Goal: Task Accomplishment & Management: Manage account settings

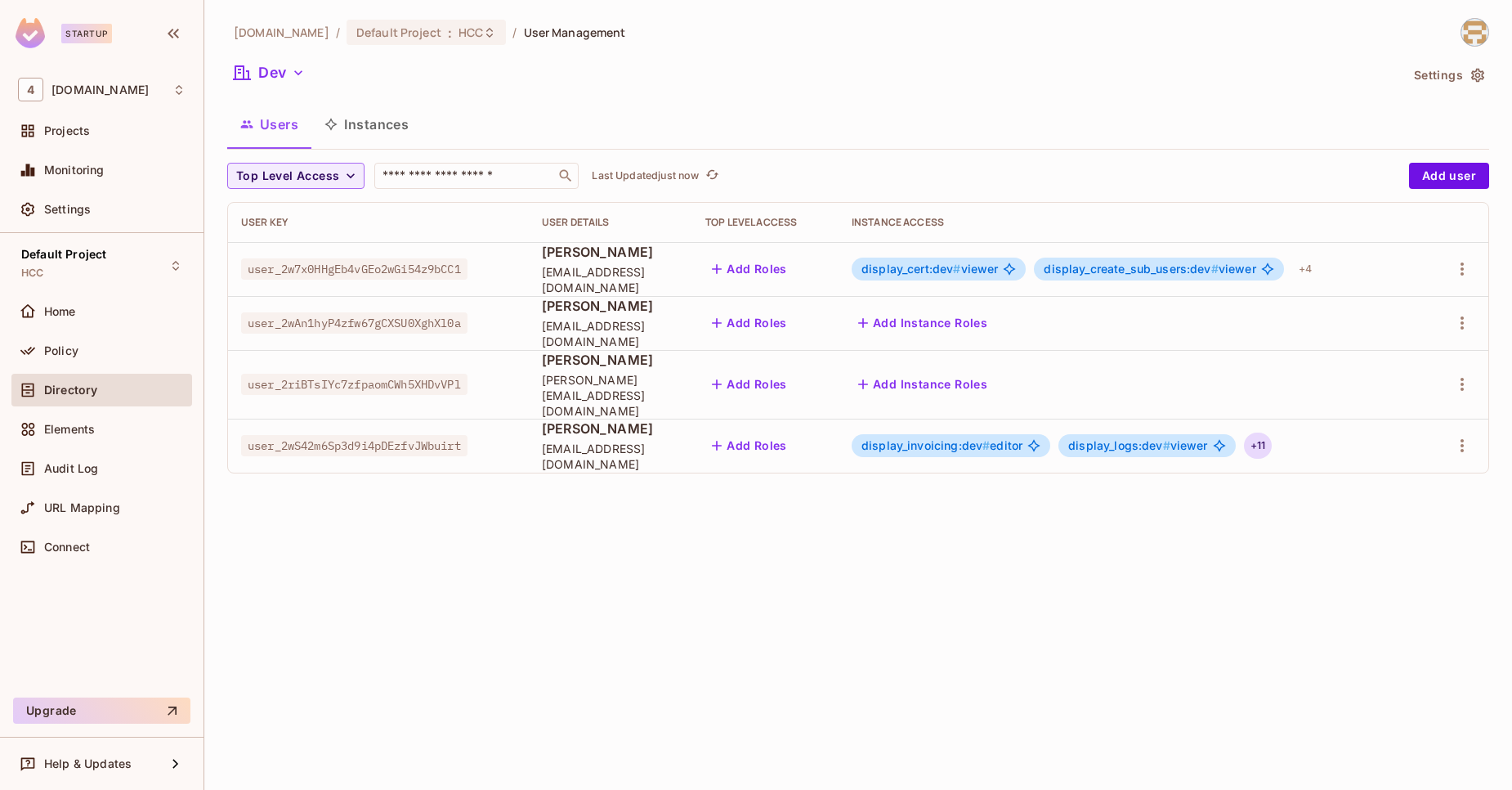
click at [1272, 433] on div "+ 11" at bounding box center [1258, 446] width 28 height 26
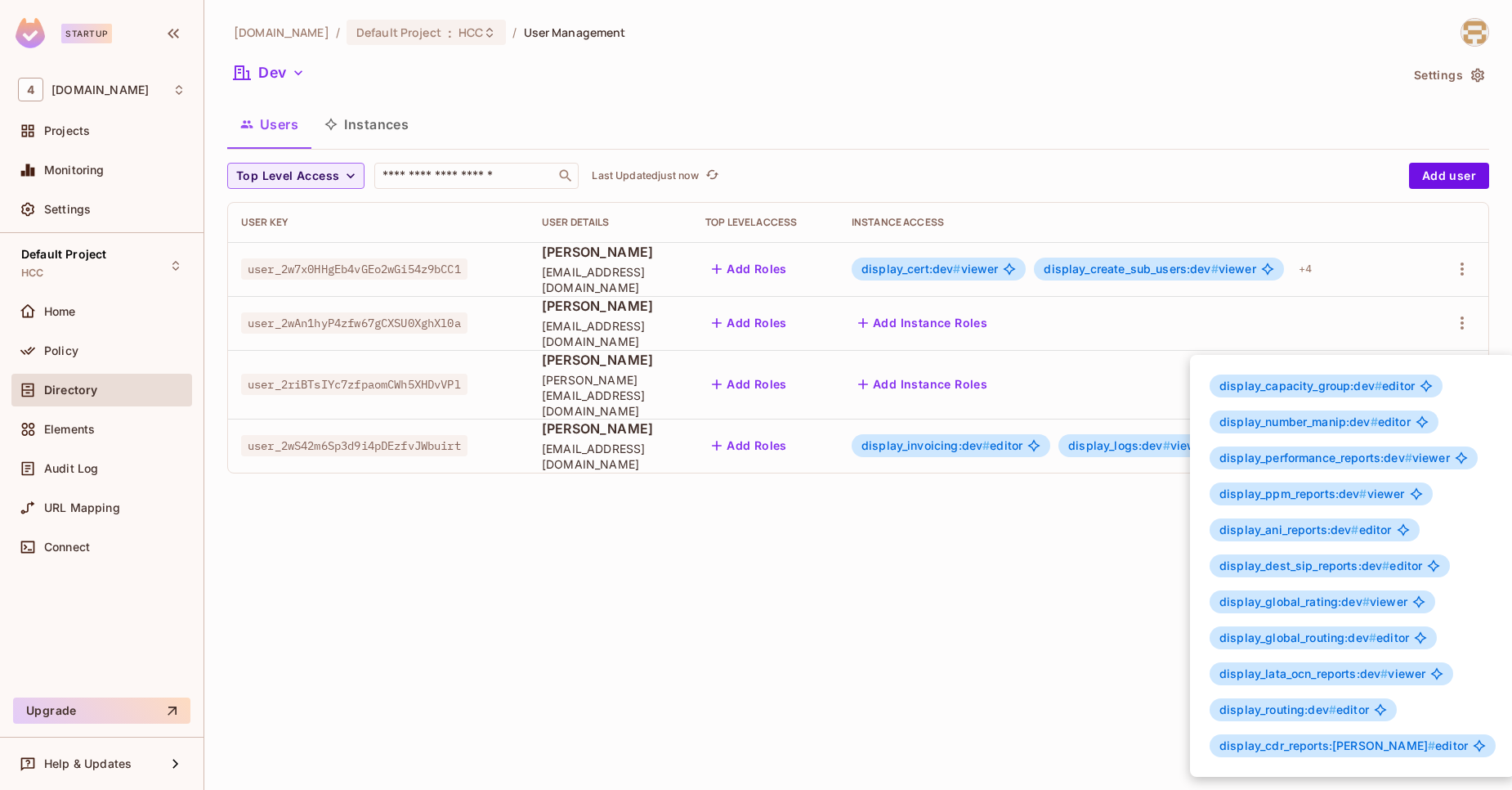
click at [1040, 570] on div at bounding box center [756, 395] width 1512 height 790
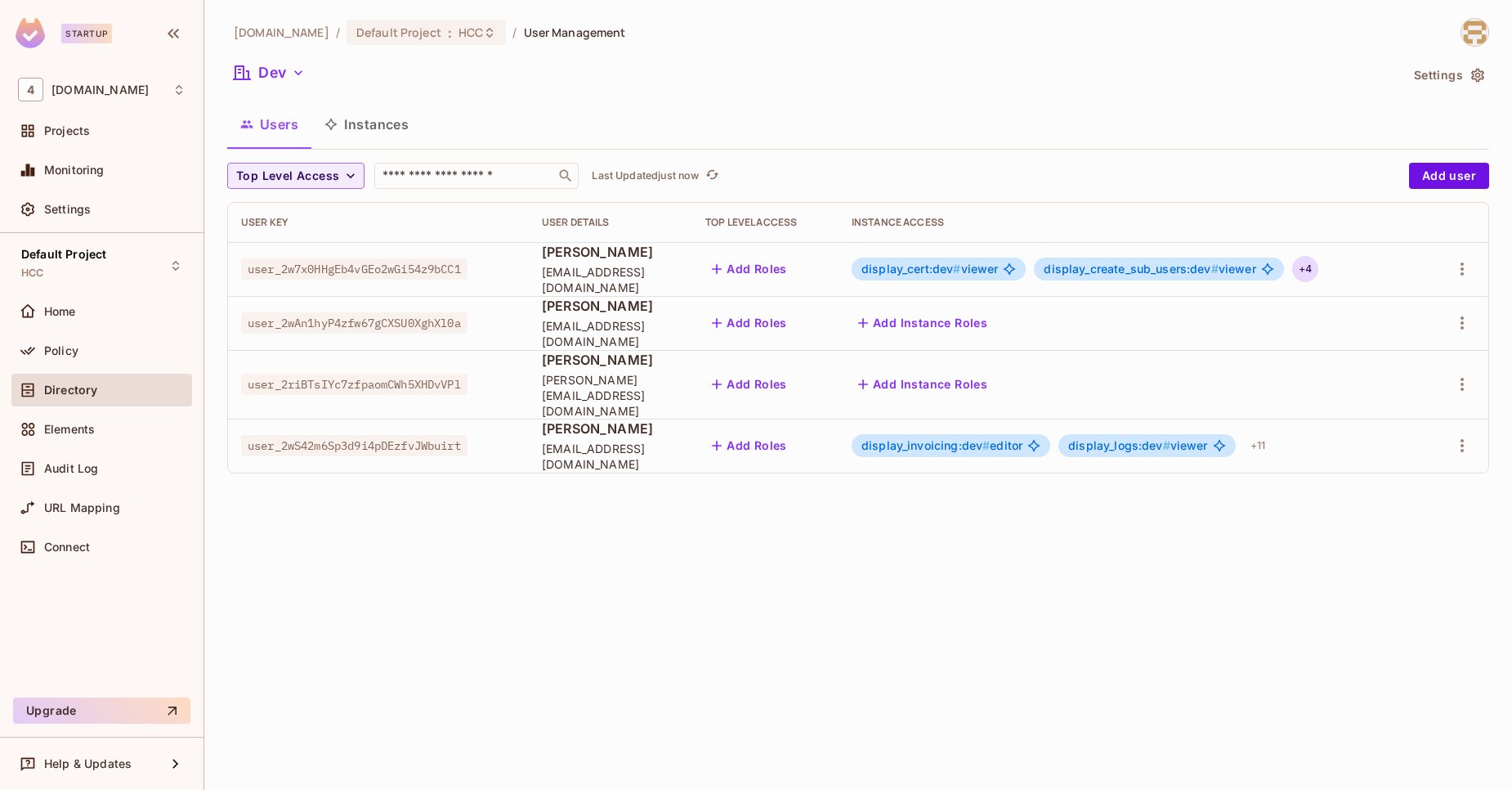
click at [1319, 265] on div "+ 4" at bounding box center [1306, 269] width 26 height 26
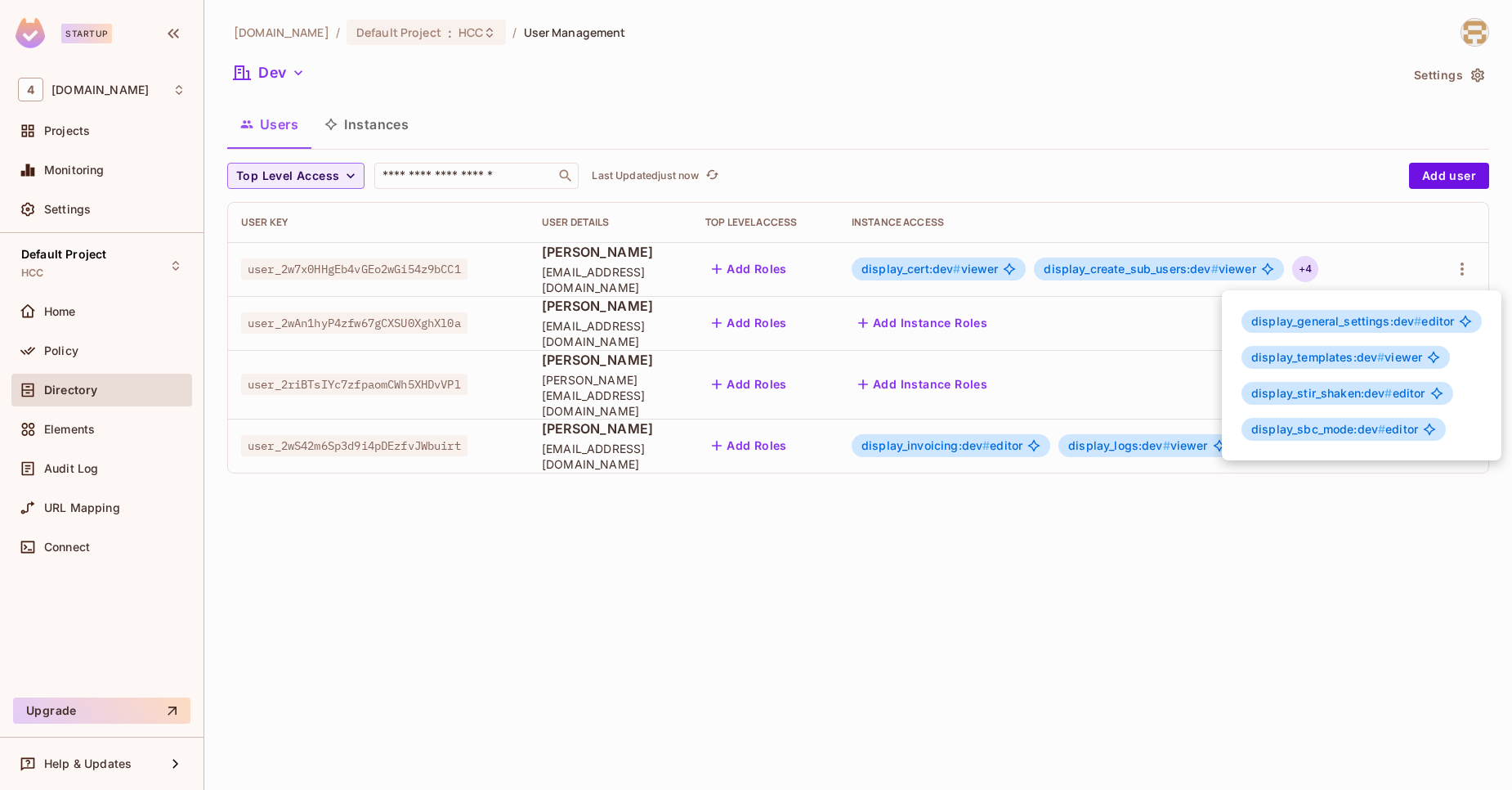
click at [1188, 575] on div at bounding box center [756, 395] width 1512 height 790
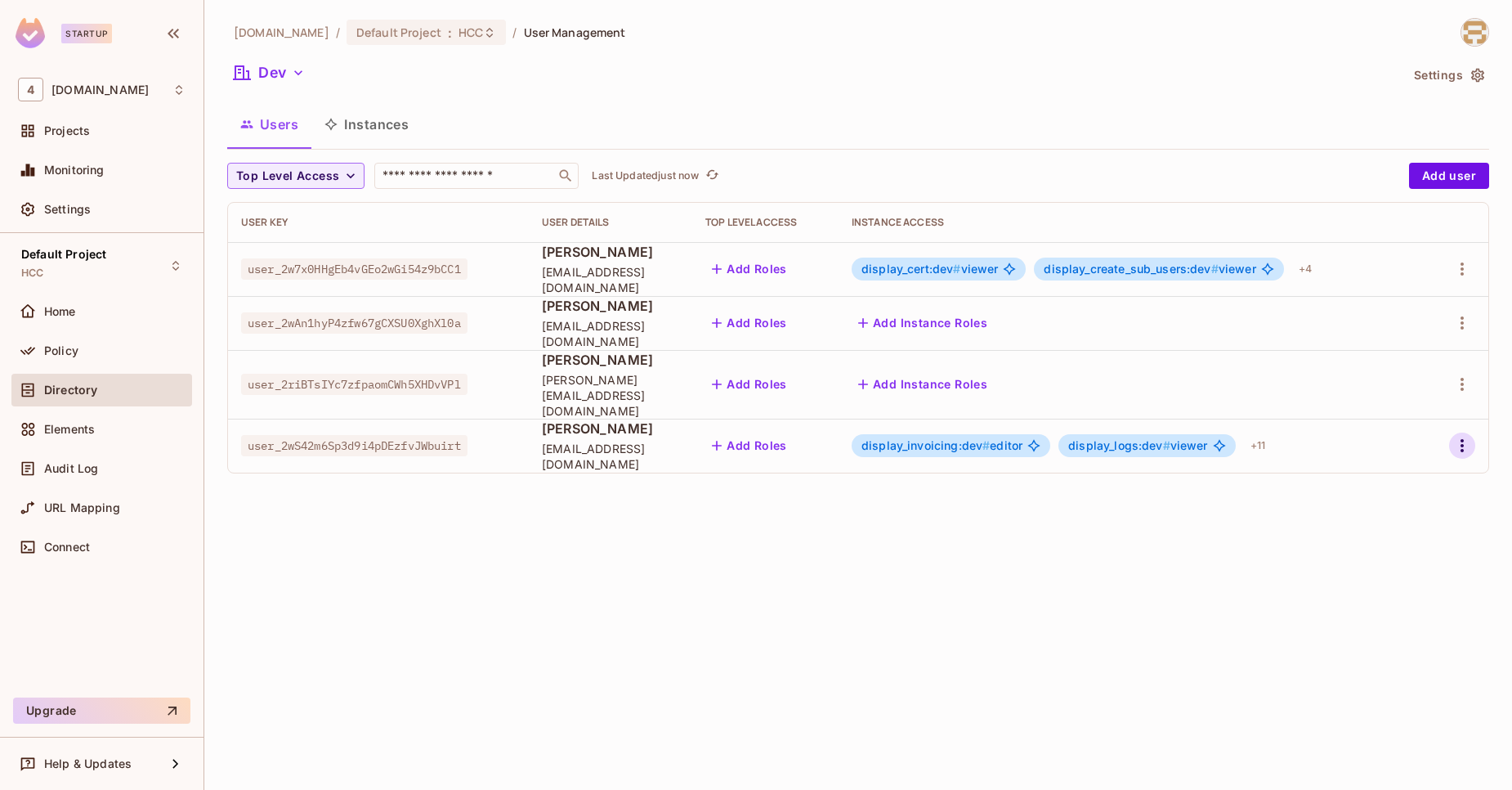
click at [1460, 443] on button "button" at bounding box center [1462, 446] width 26 height 26
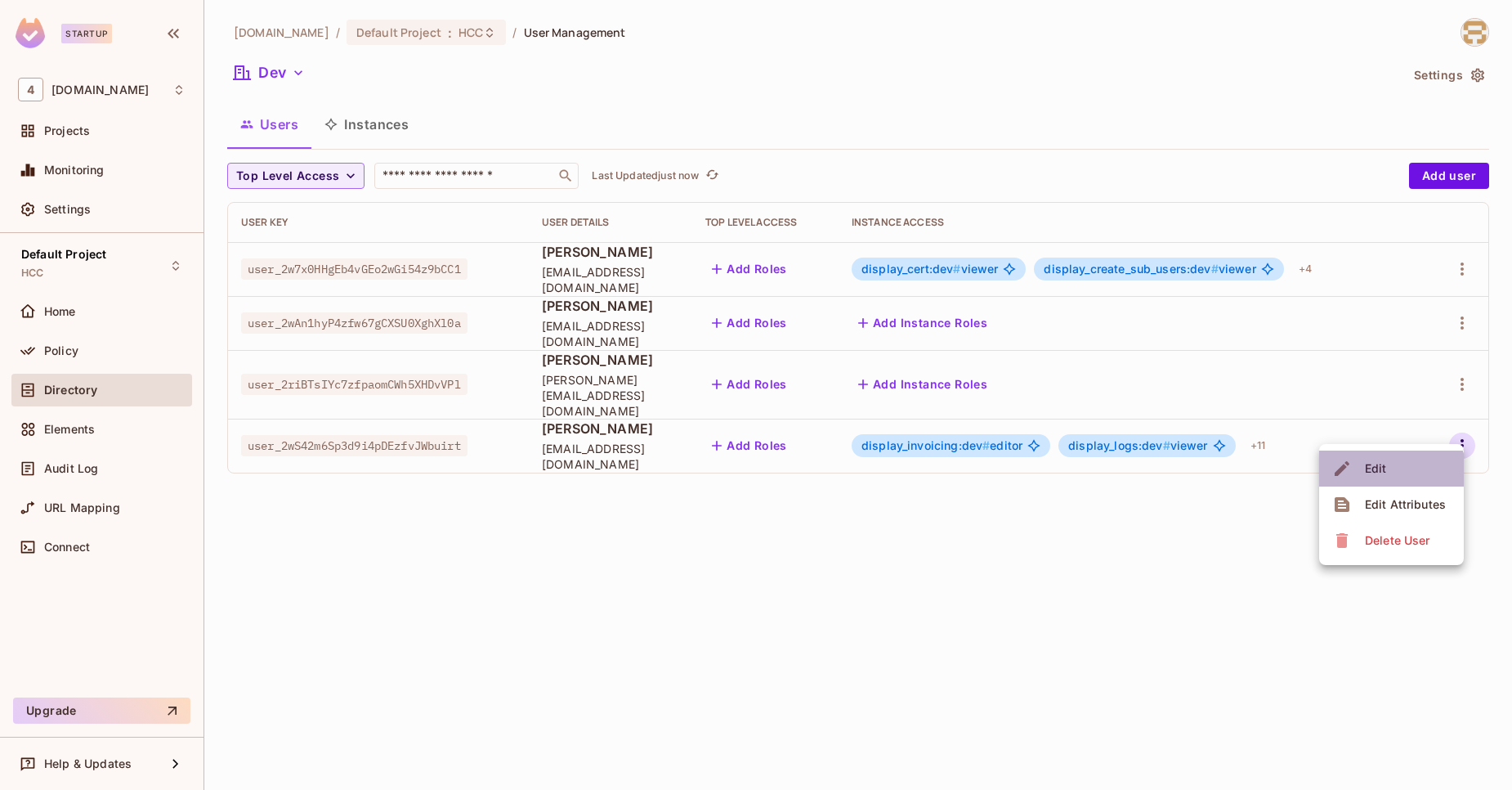
click at [1379, 480] on span "Edit" at bounding box center [1376, 468] width 32 height 26
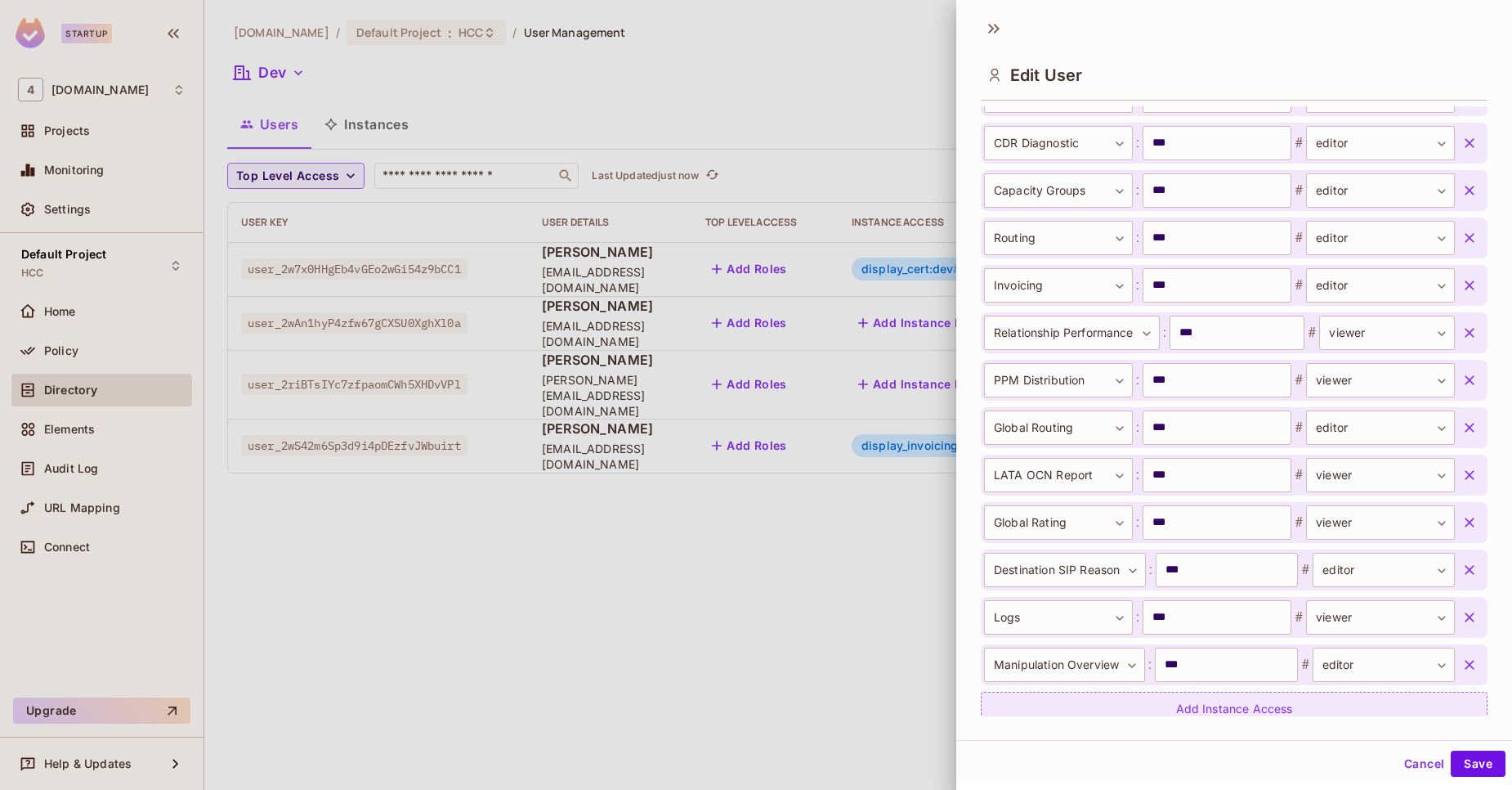
scroll to position [697, 0]
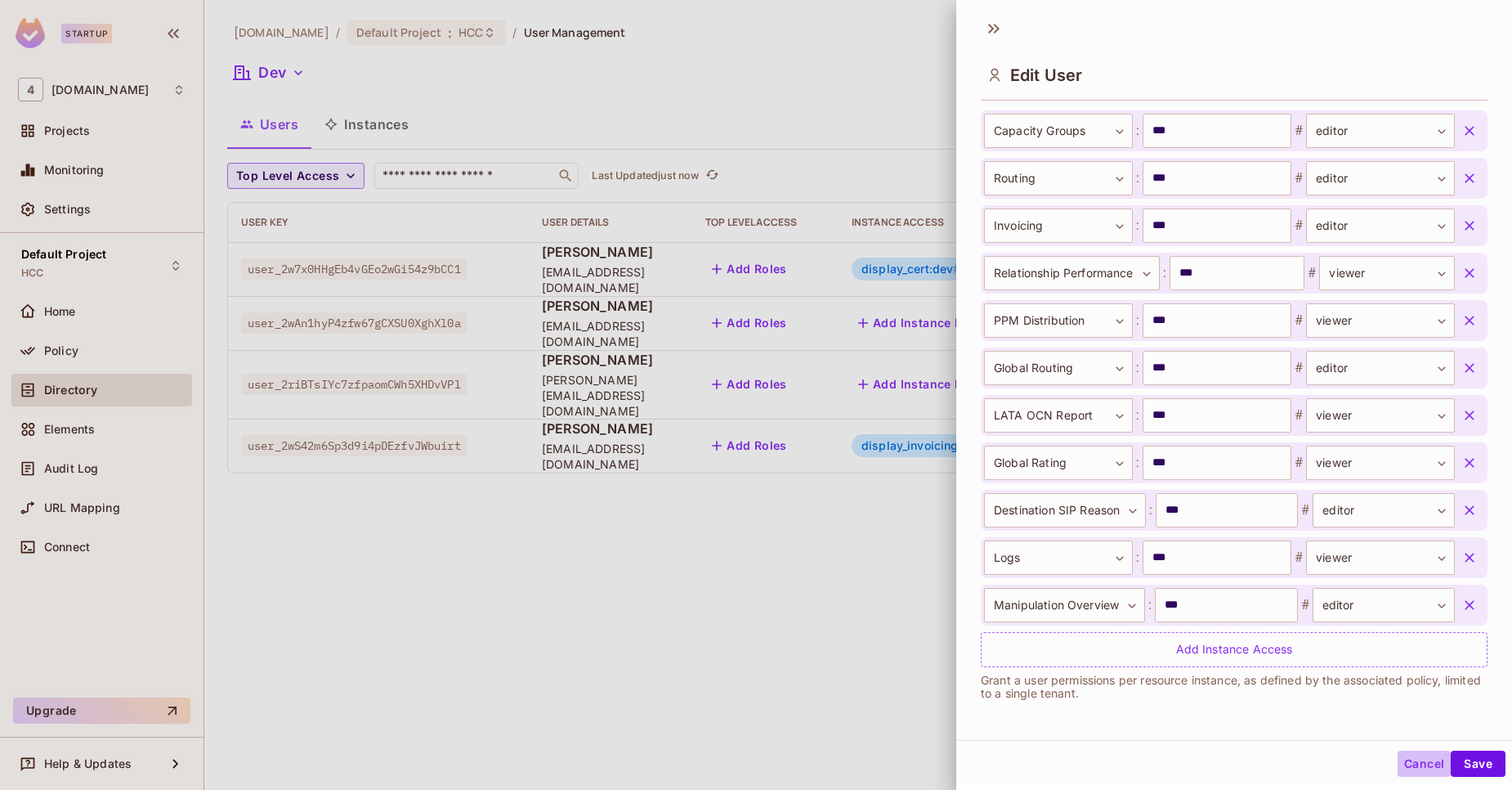
click at [1401, 763] on button "Cancel" at bounding box center [1424, 764] width 53 height 26
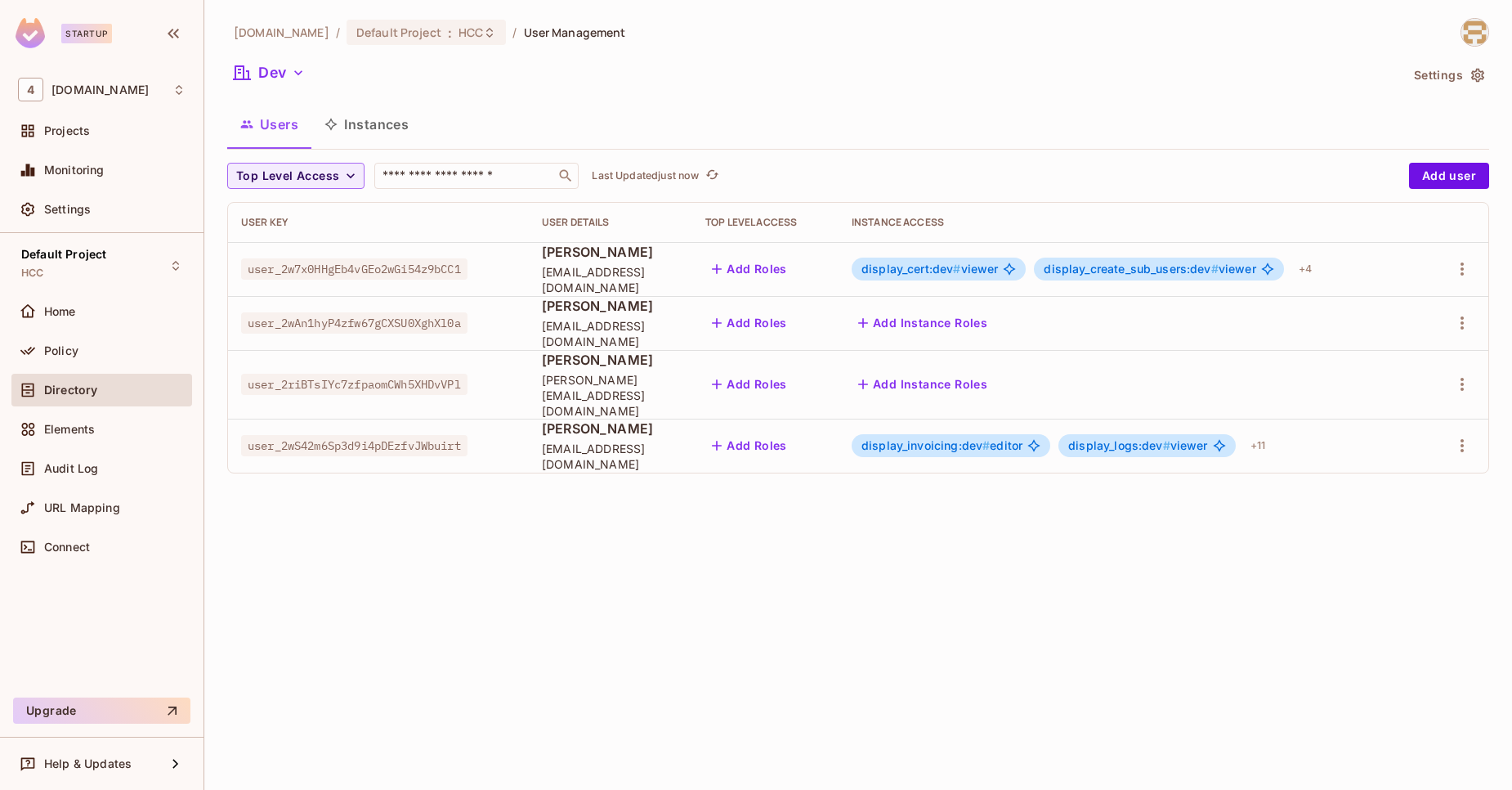
click at [1051, 169] on div "Top Level Access ​ Last Updated just now" at bounding box center [814, 175] width 1174 height 26
click at [1005, 111] on div "Users Instances" at bounding box center [858, 125] width 1263 height 41
click at [1073, 573] on div "46labs.com / Default Project : HCC / User Management Dev Settings Users Instanc…" at bounding box center [858, 395] width 1308 height 790
click at [882, 160] on div "46labs.com / Default Project : HCC / User Management Dev Settings Users Instanc…" at bounding box center [858, 251] width 1263 height 468
click at [300, 67] on icon "button" at bounding box center [297, 72] width 16 height 16
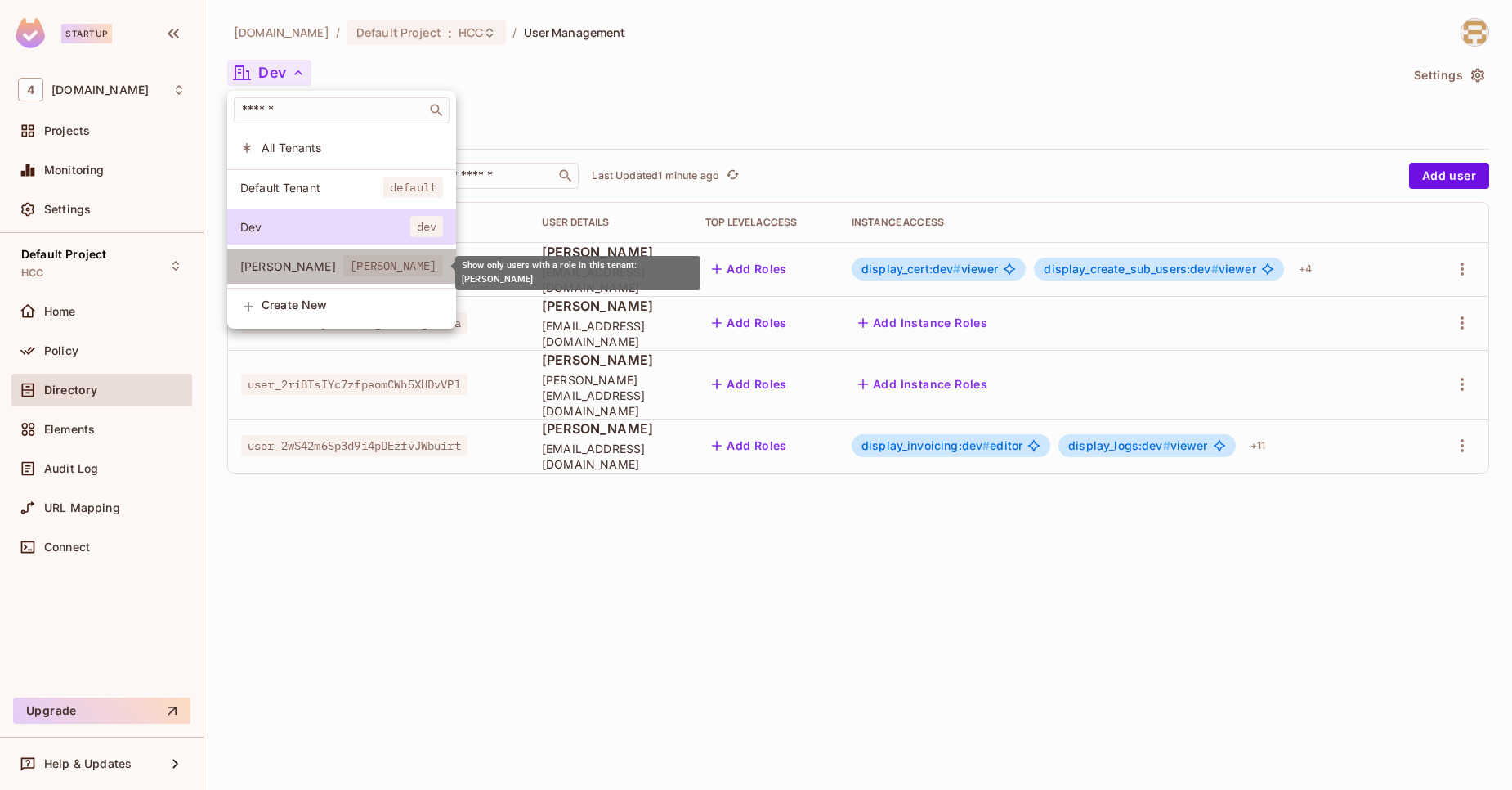
click at [343, 272] on span "Tiberius" at bounding box center [292, 266] width 103 height 16
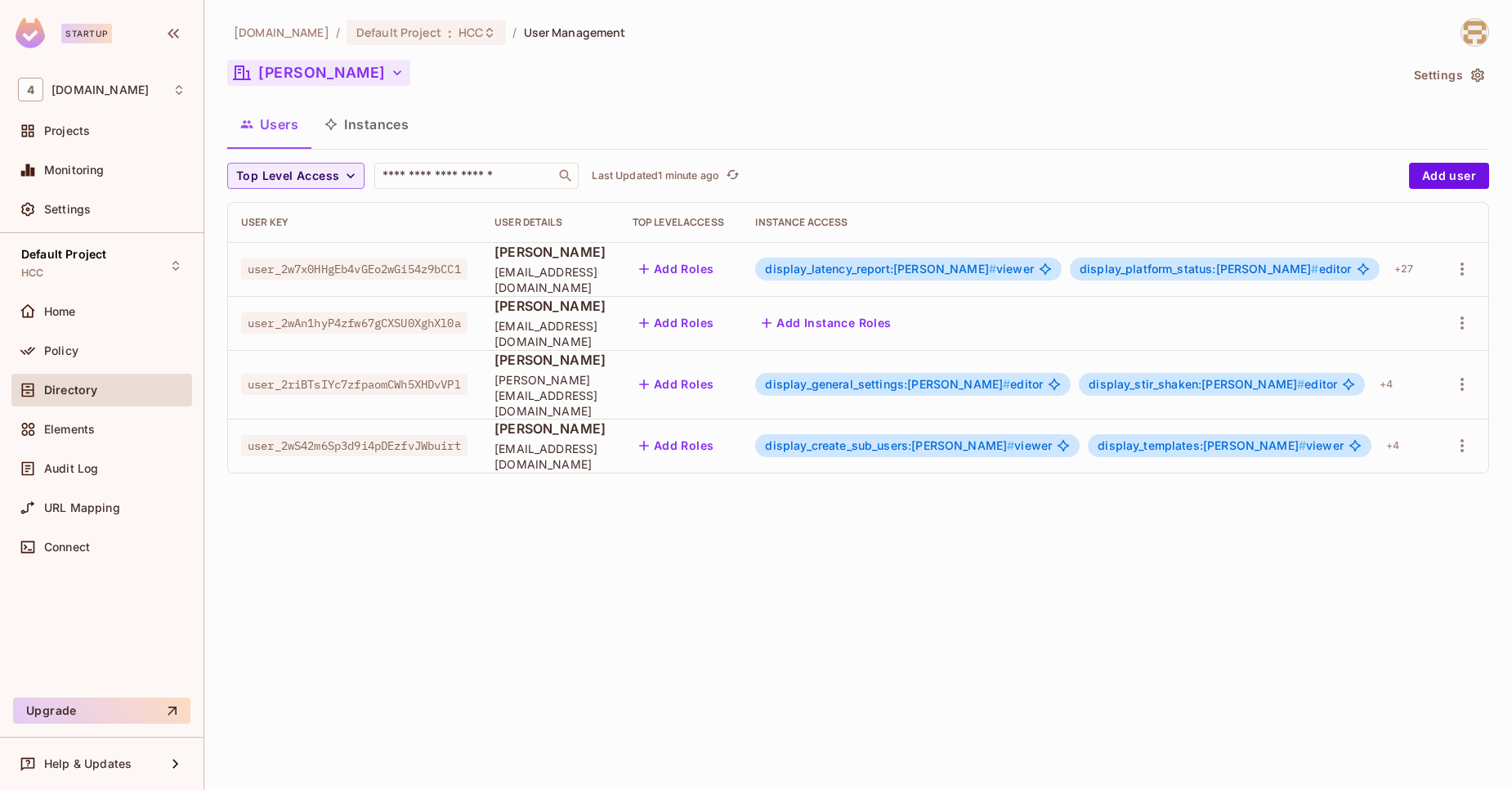
click at [295, 73] on button "Tiberius" at bounding box center [318, 73] width 183 height 26
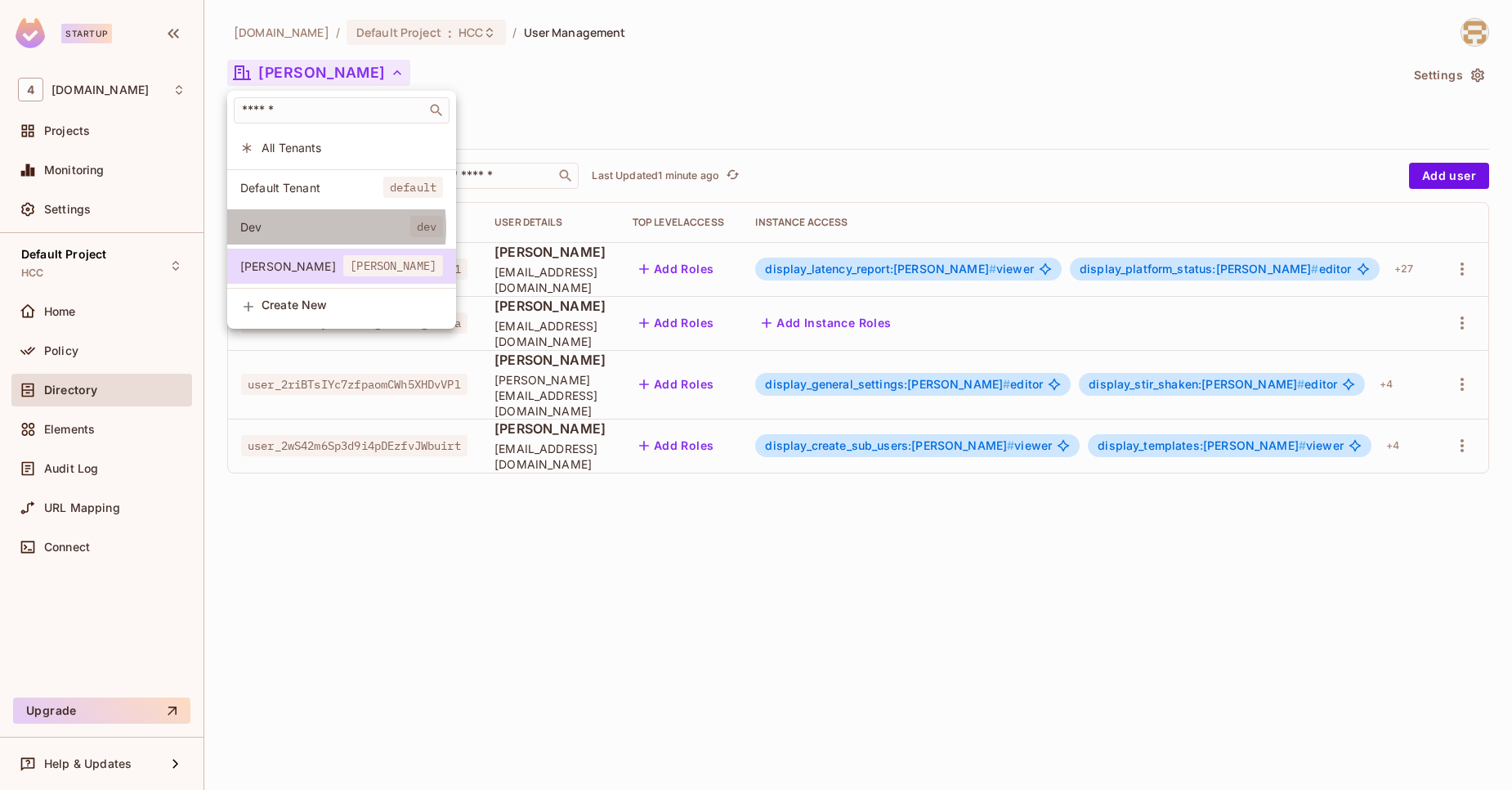
click at [300, 228] on span "Dev" at bounding box center [325, 227] width 170 height 16
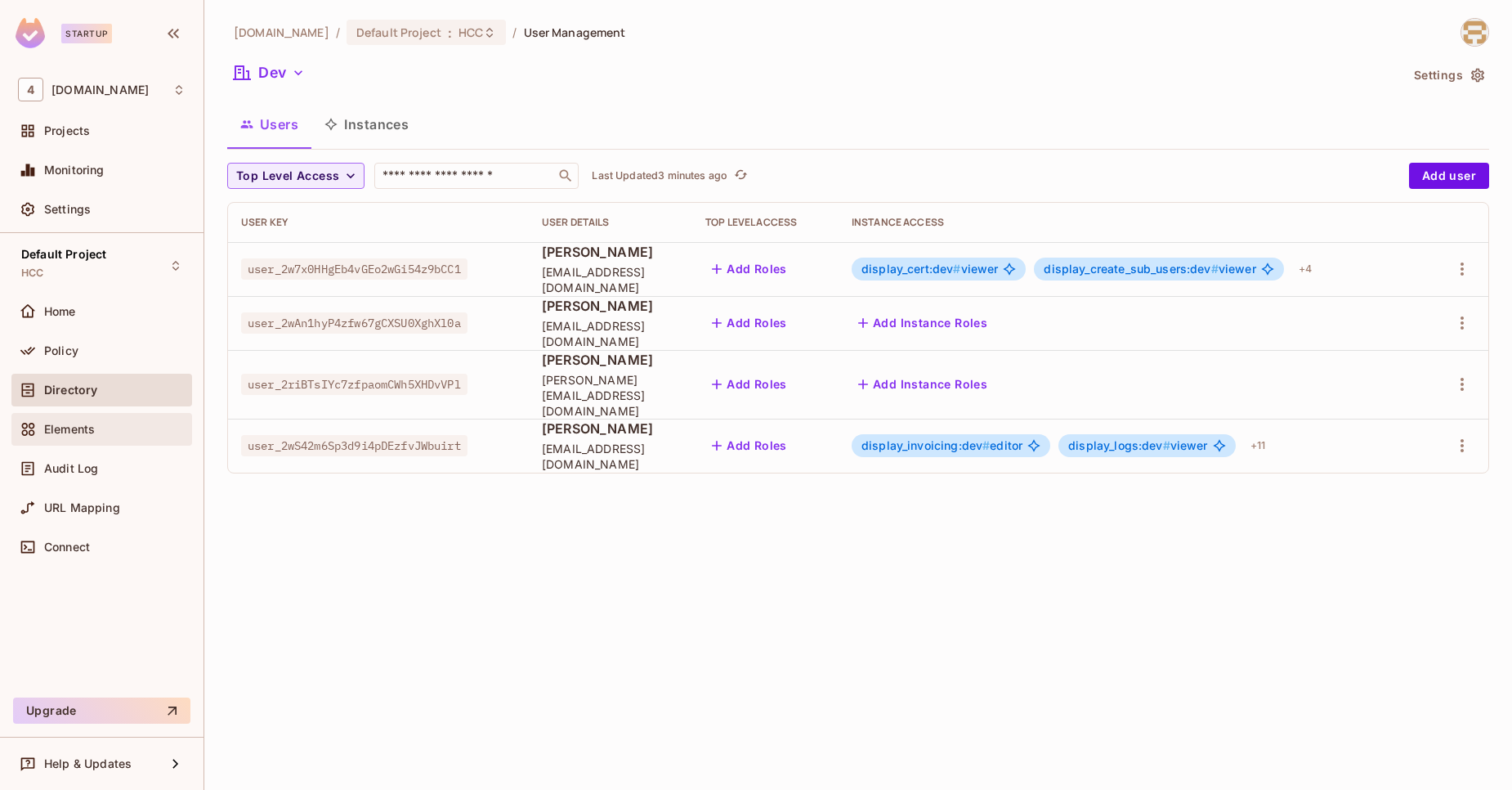
click at [86, 423] on span "Elements" at bounding box center [69, 430] width 51 height 13
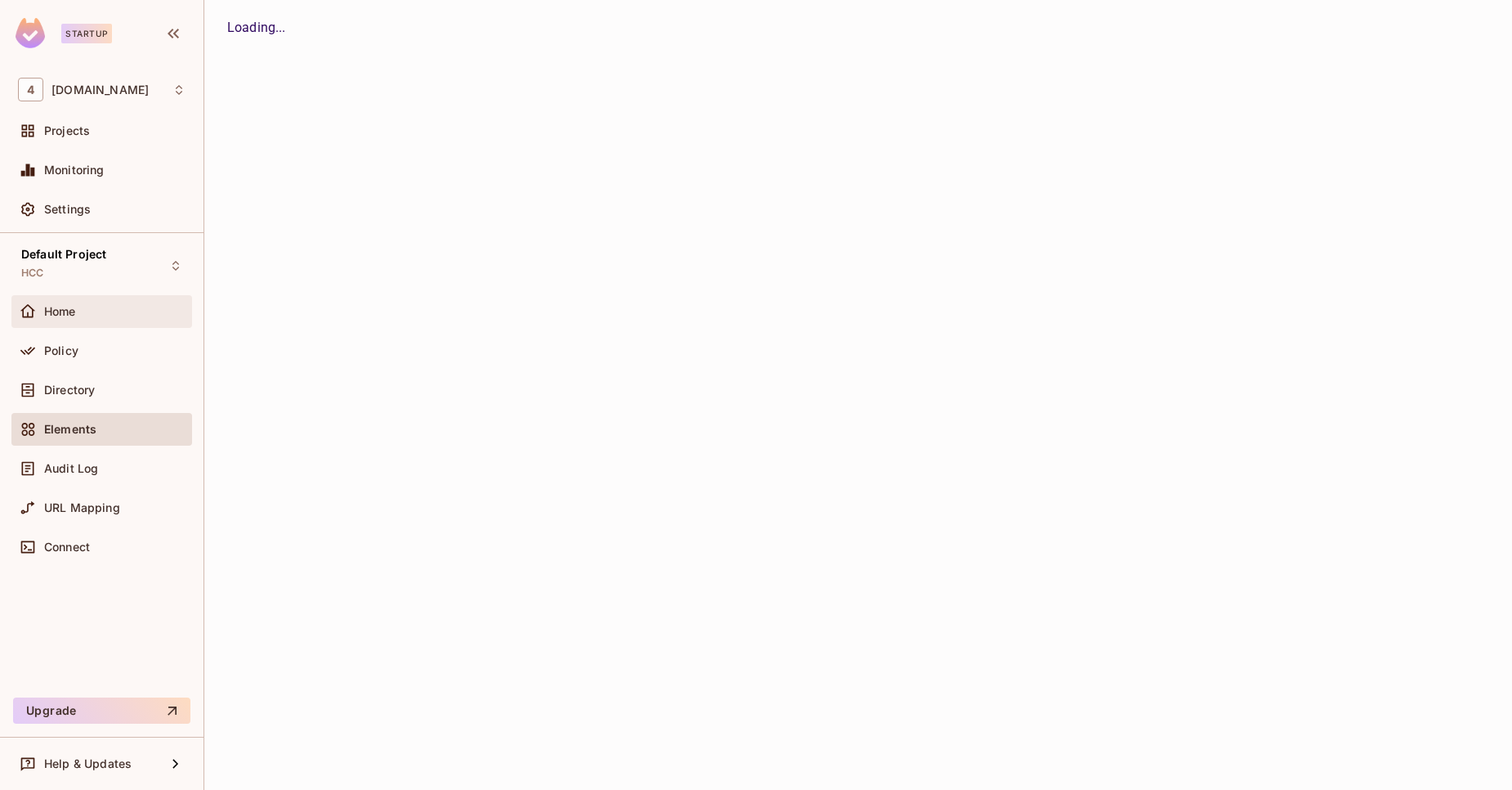
click at [64, 319] on div "Home" at bounding box center [101, 311] width 168 height 20
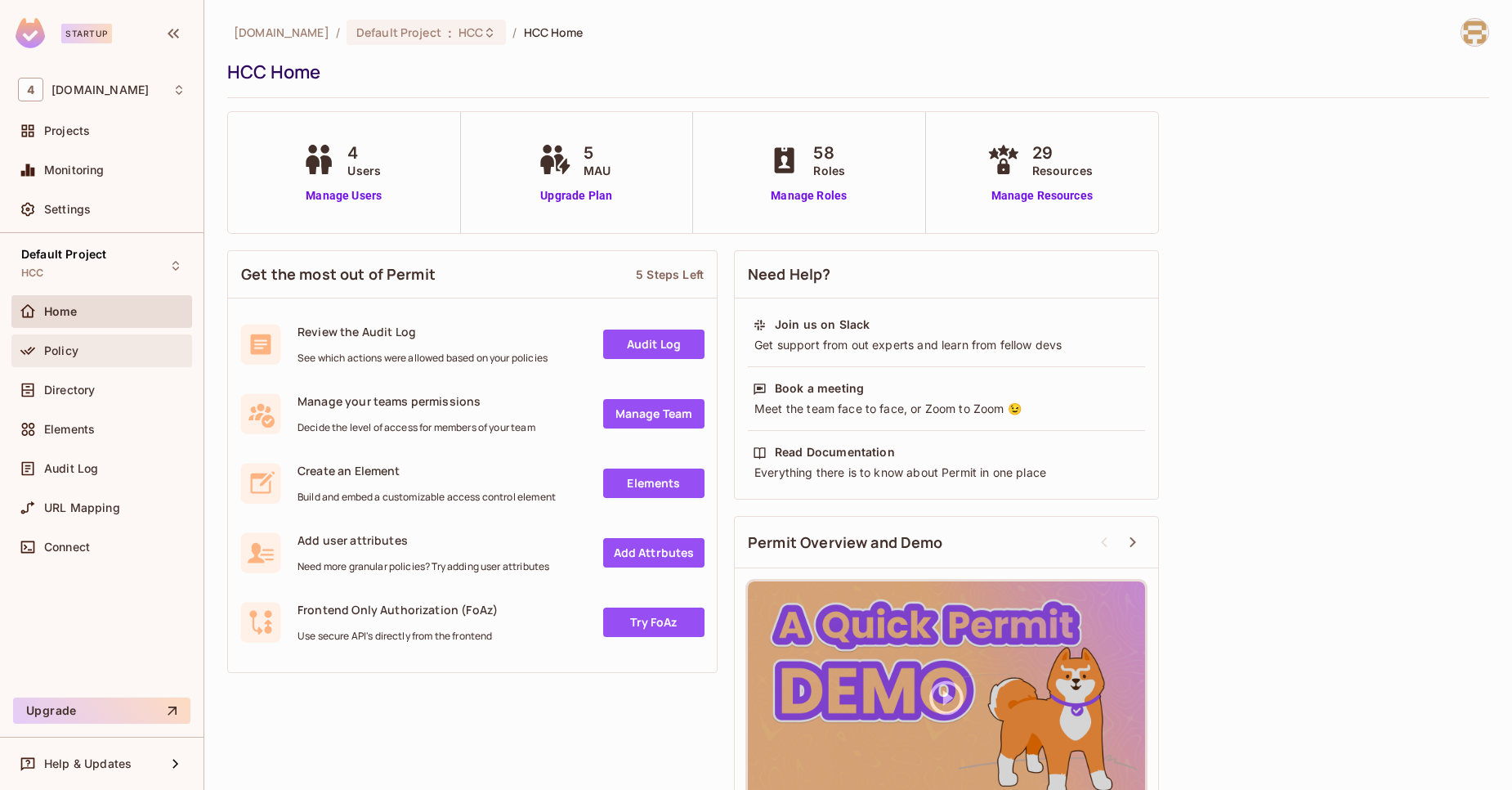
click at [54, 363] on div "Policy" at bounding box center [101, 350] width 181 height 33
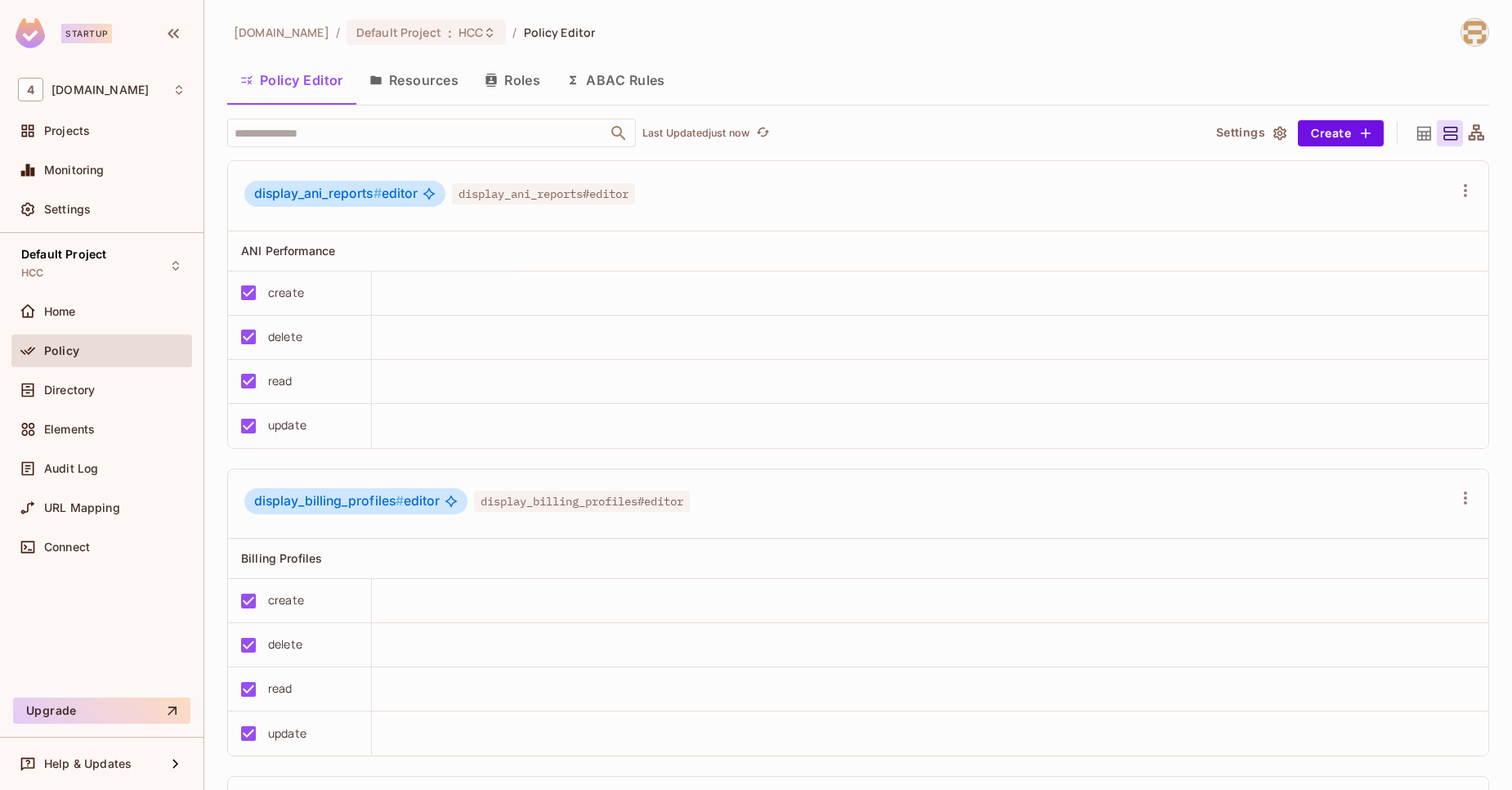
click at [410, 77] on button "Resources" at bounding box center [414, 81] width 115 height 41
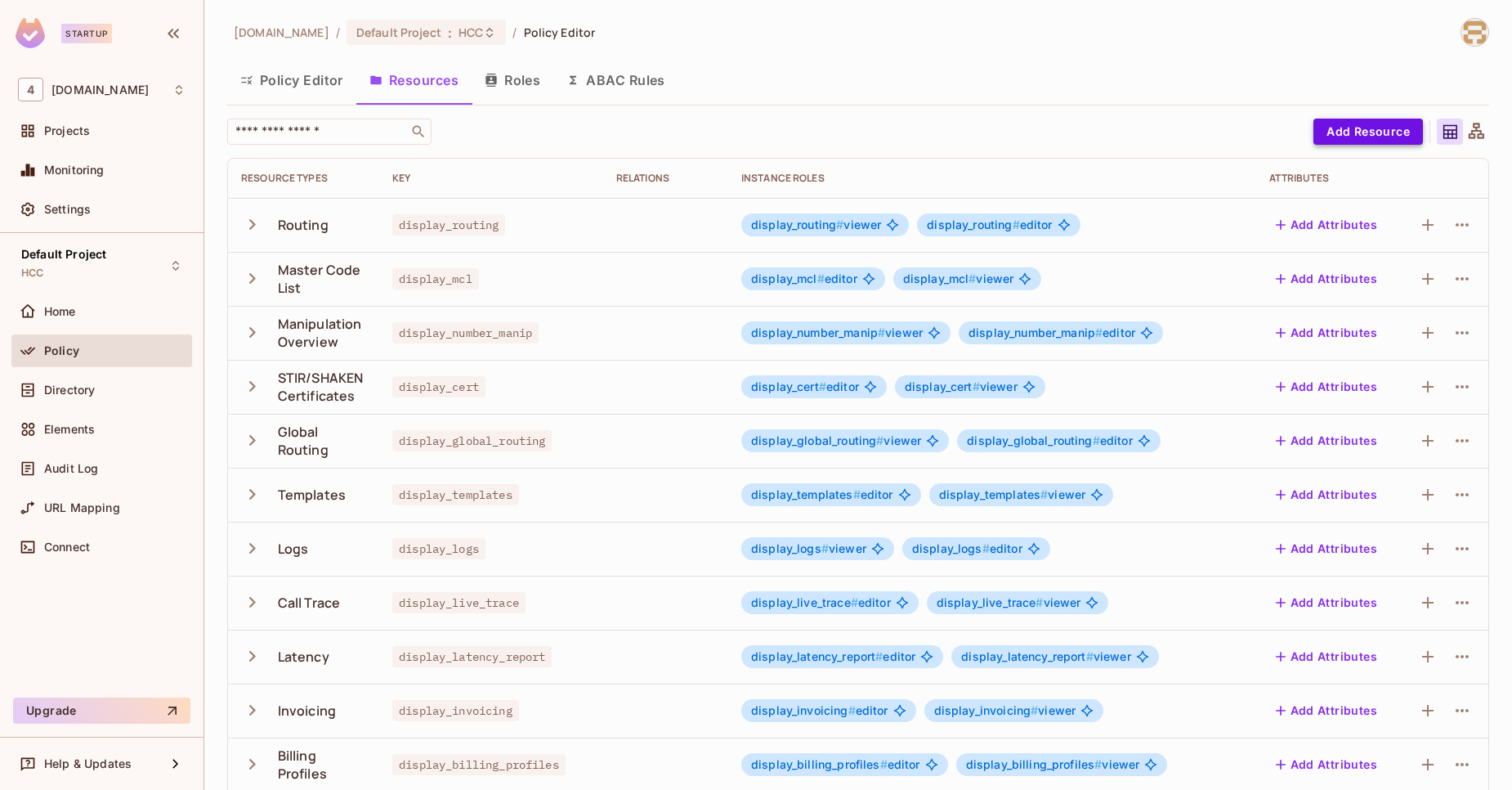
click at [1333, 134] on button "Add Resource" at bounding box center [1368, 131] width 110 height 26
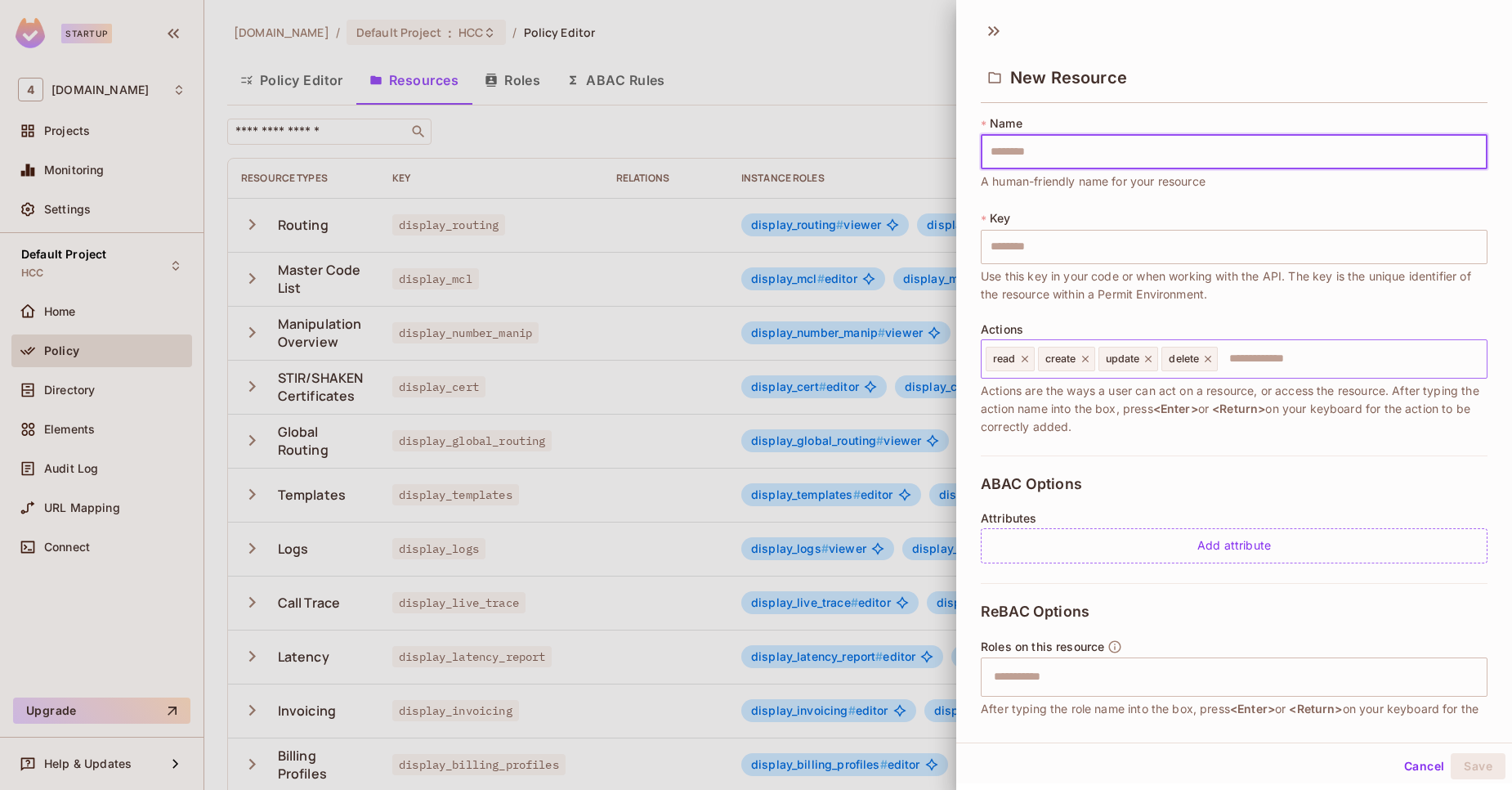
scroll to position [110, 0]
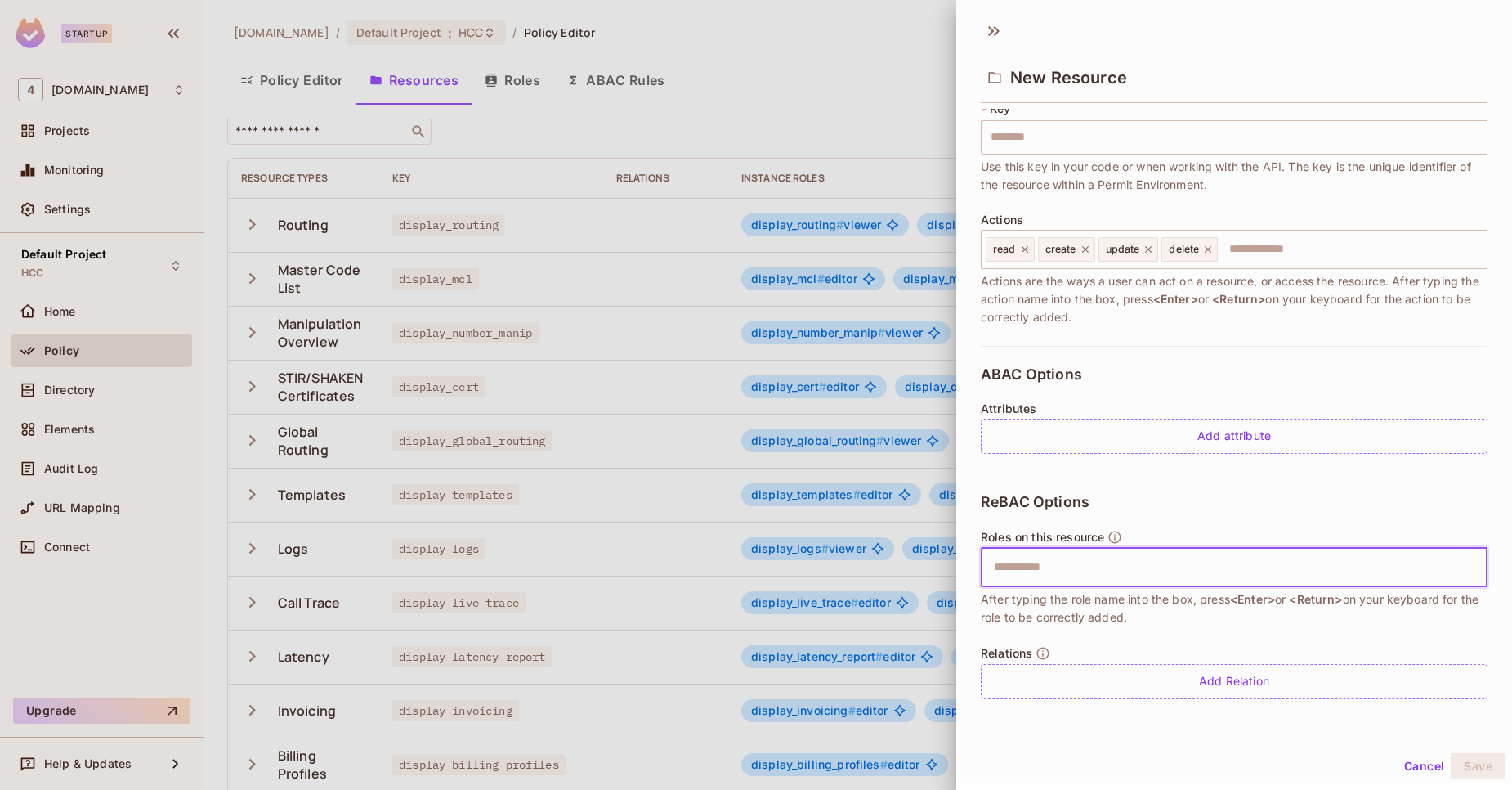
click at [1053, 572] on input "text" at bounding box center [1232, 567] width 496 height 33
click at [1428, 767] on button "Cancel" at bounding box center [1424, 764] width 53 height 26
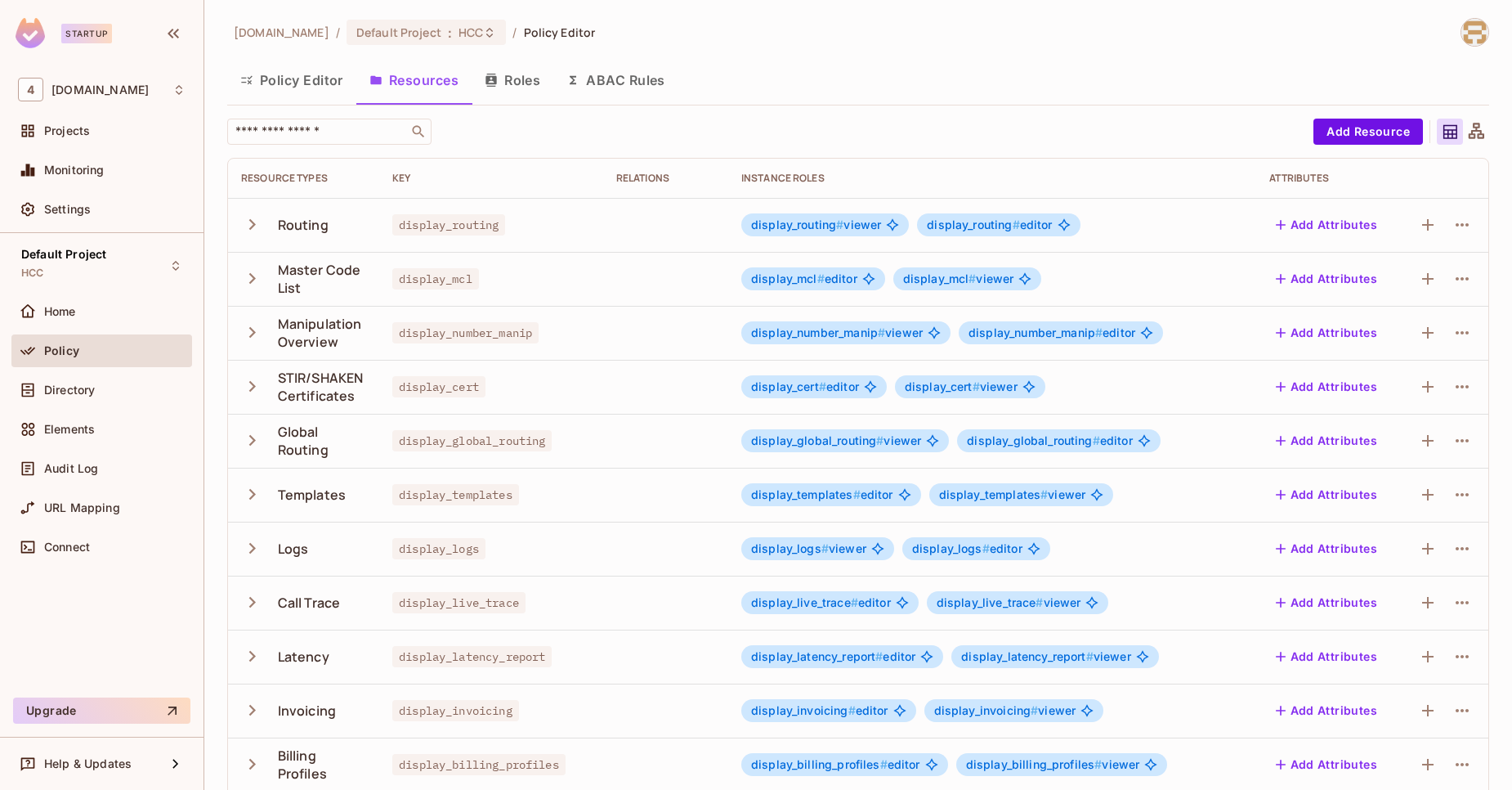
click at [1463, 232] on td at bounding box center [1444, 225] width 88 height 54
click at [1453, 230] on icon "button" at bounding box center [1462, 224] width 20 height 20
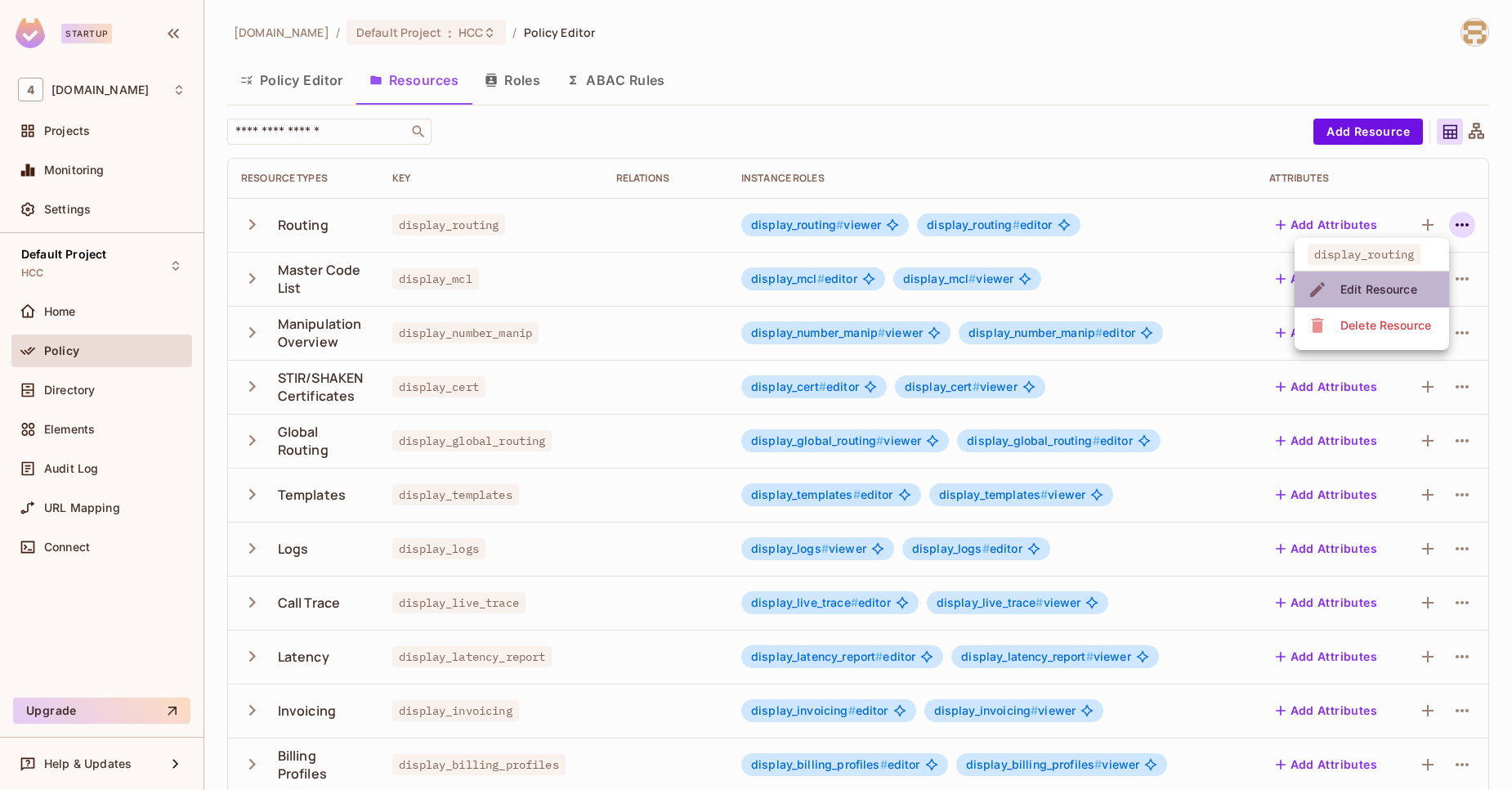
click at [1341, 277] on span "Edit Resource" at bounding box center [1379, 290] width 86 height 26
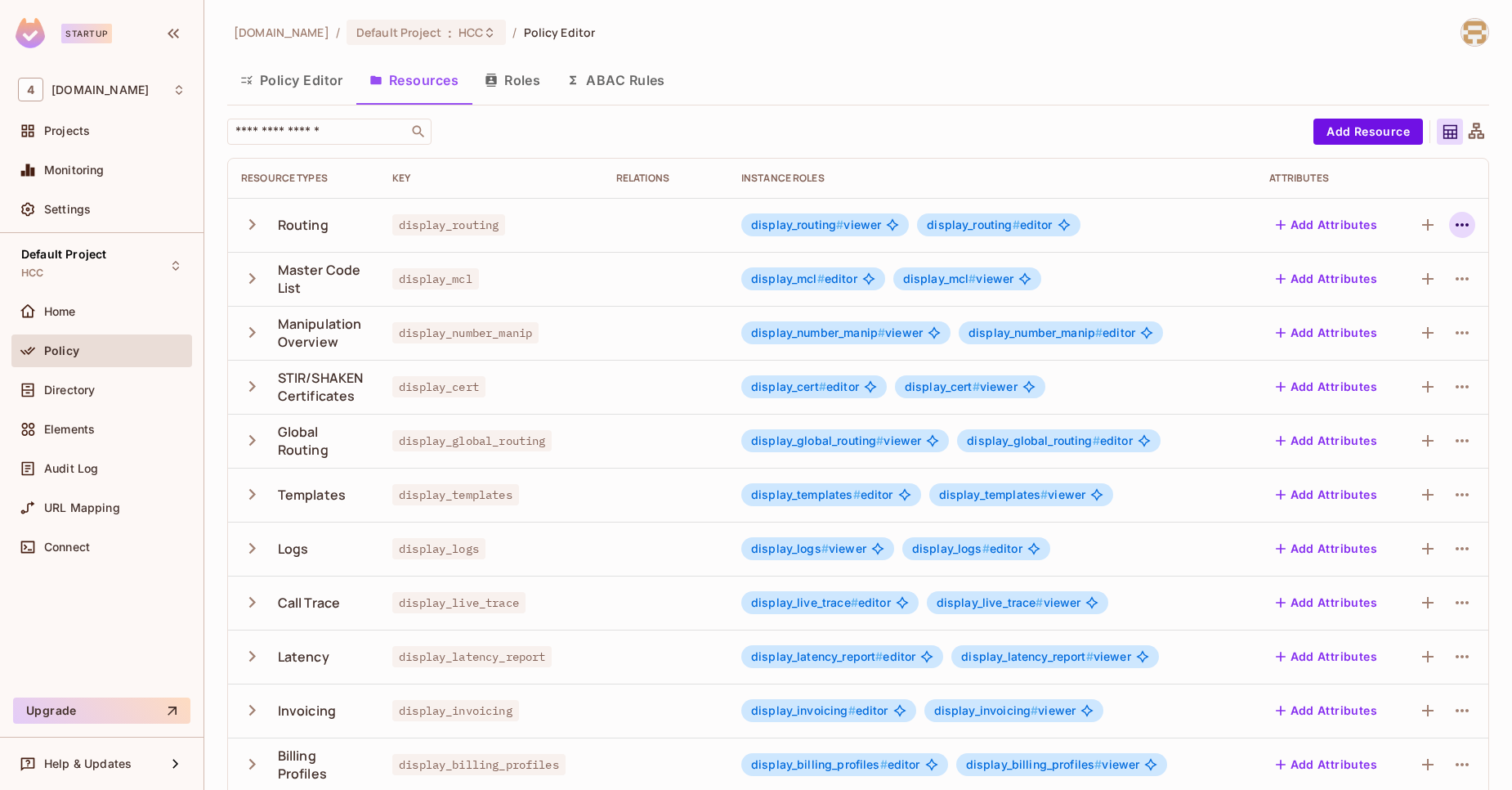
click at [1449, 220] on button "button" at bounding box center [1462, 225] width 26 height 26
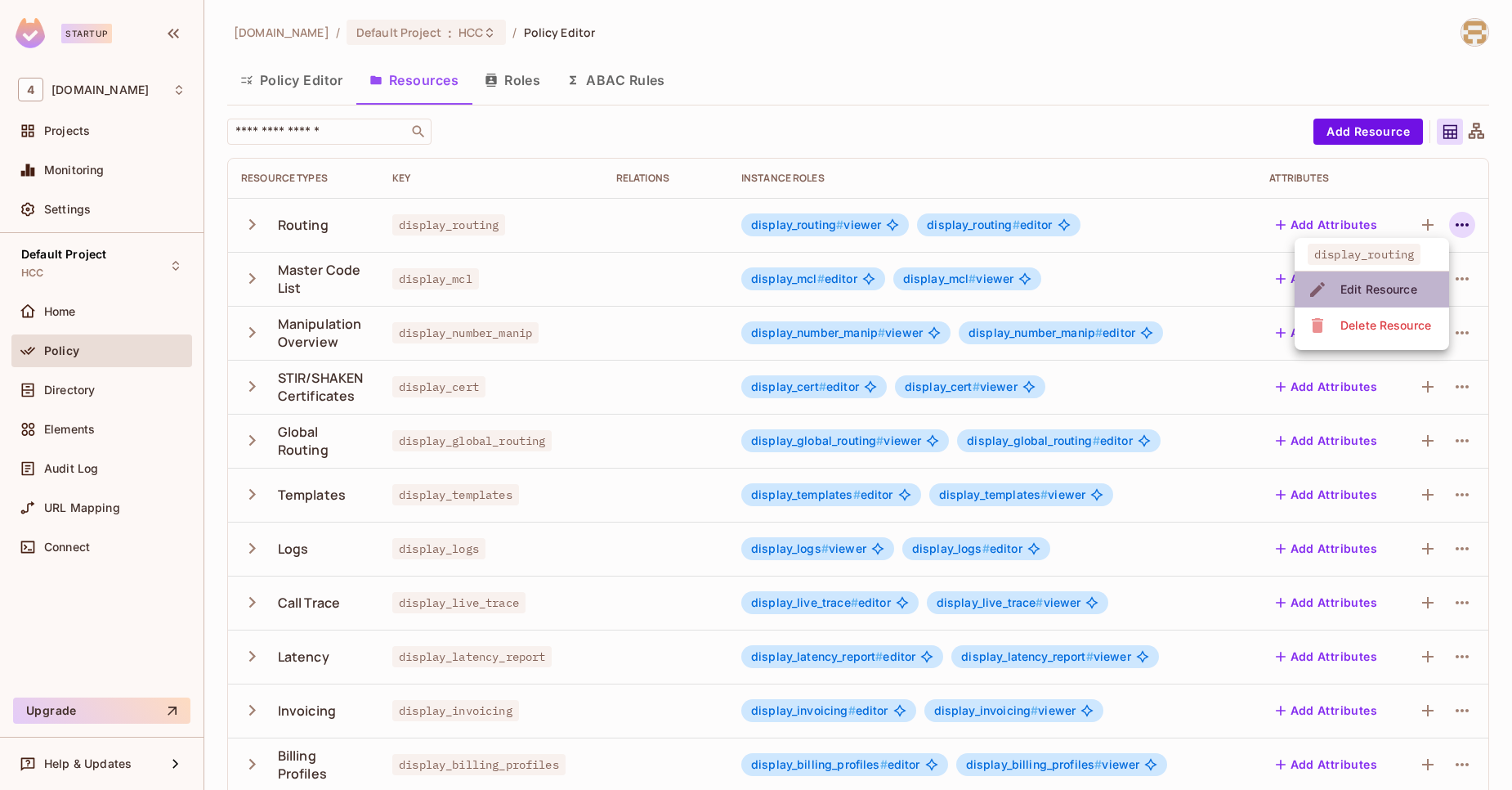
click at [1351, 282] on div "Edit Resource" at bounding box center [1379, 289] width 77 height 16
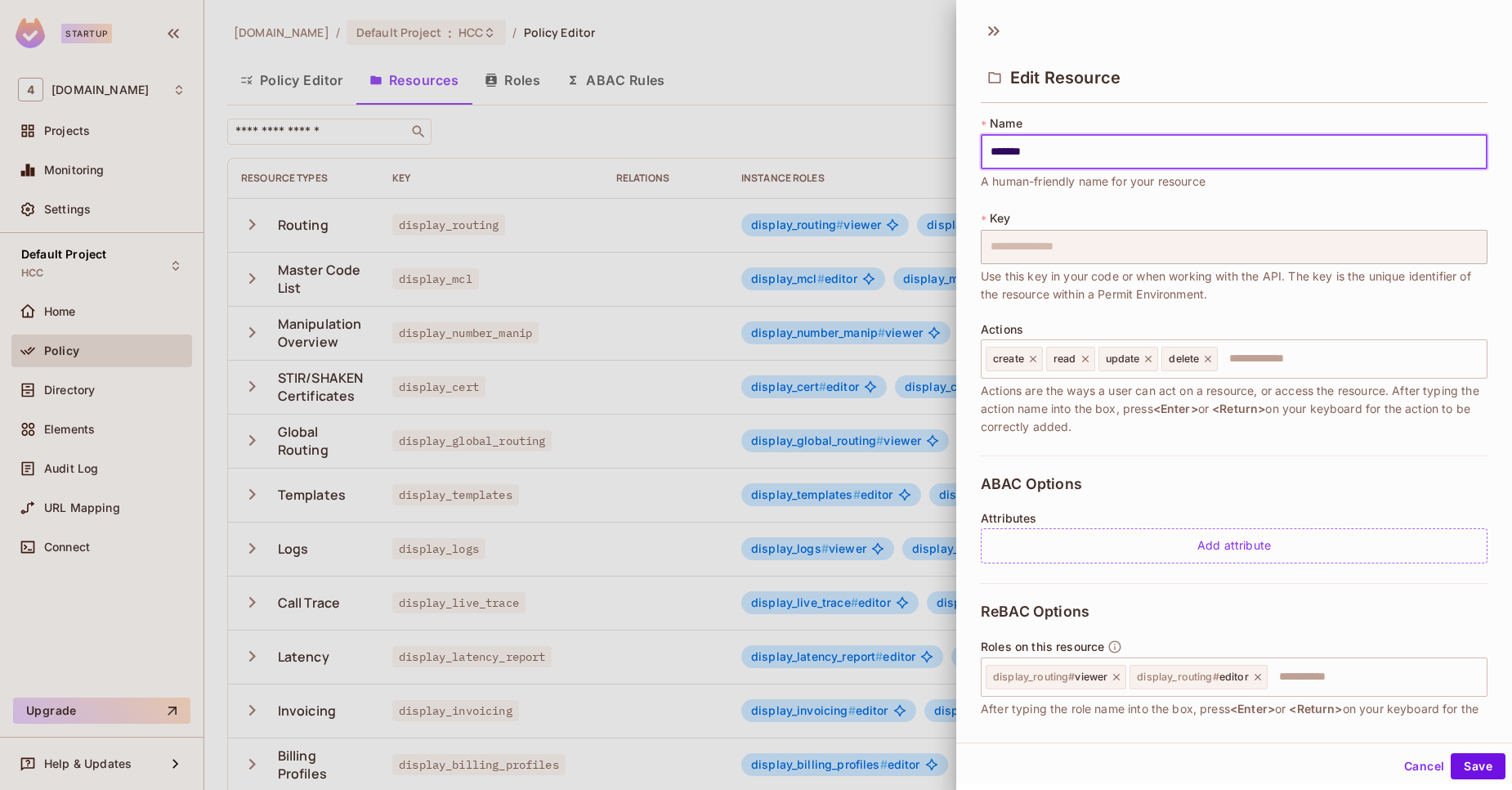
scroll to position [110, 0]
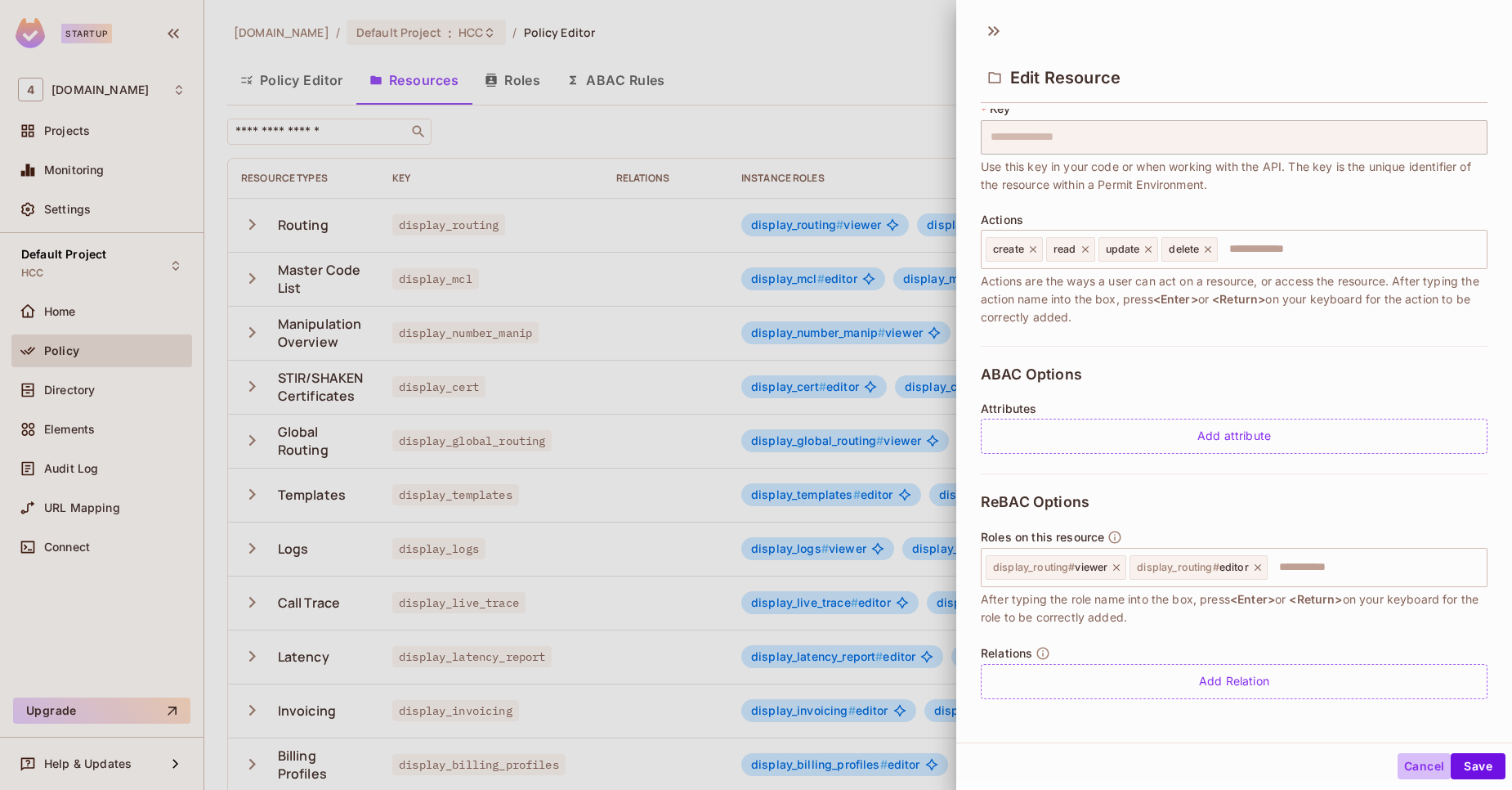
click at [1410, 769] on button "Cancel" at bounding box center [1424, 767] width 53 height 26
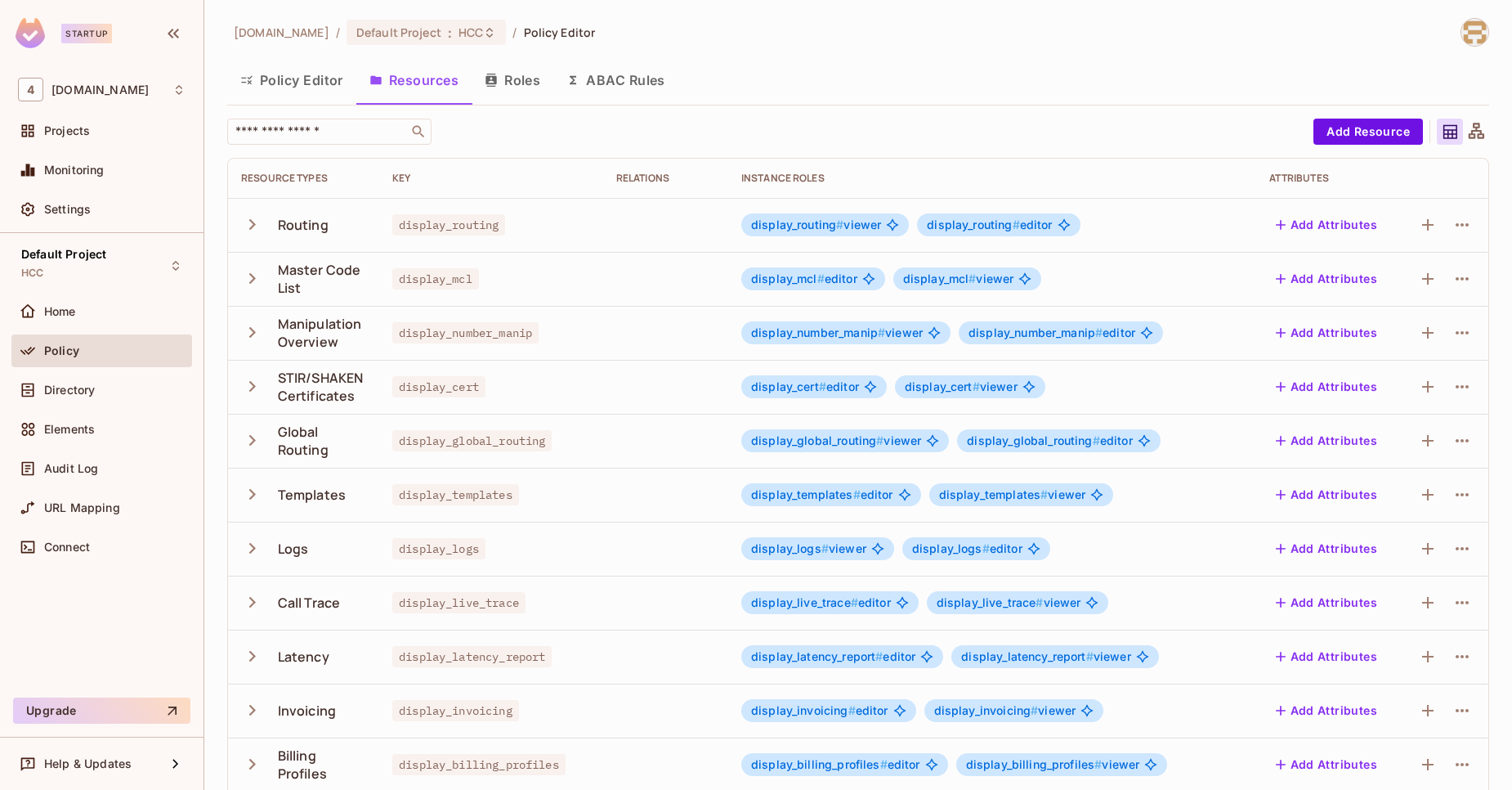
click at [1050, 67] on div "Policy Editor Resources Roles ABAC Rules" at bounding box center [858, 81] width 1263 height 41
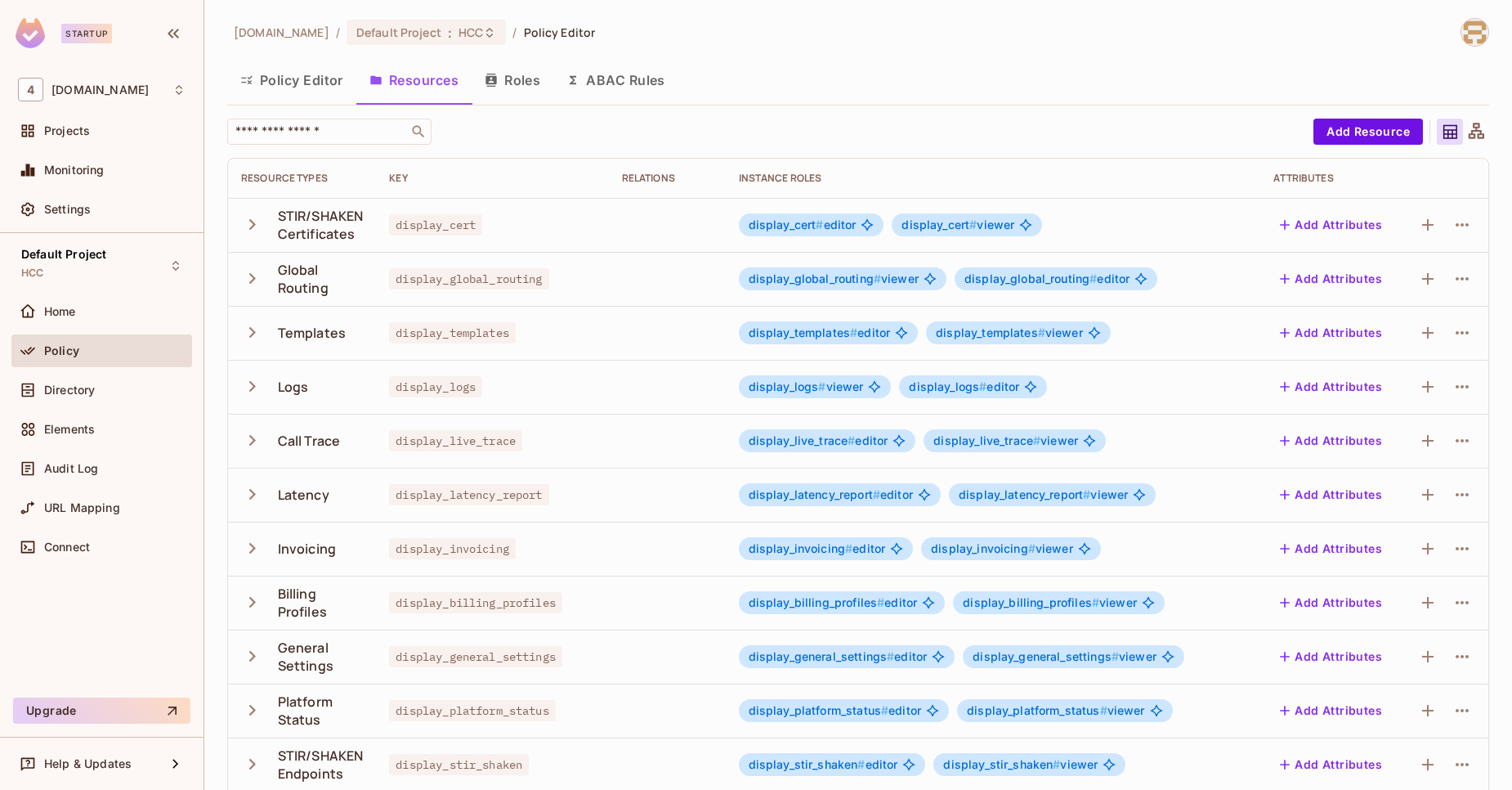
scroll to position [3, 0]
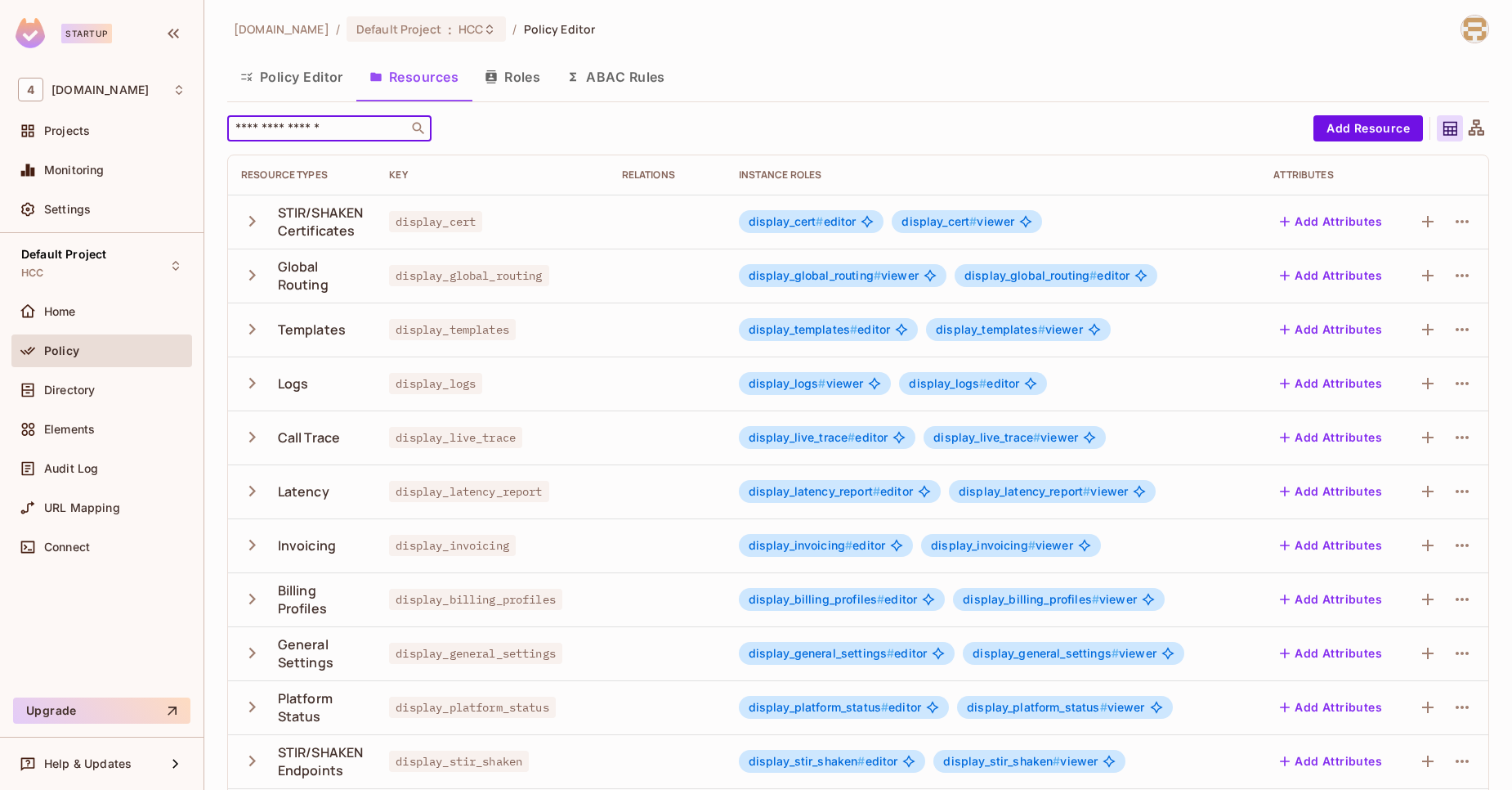
click at [319, 124] on input "text" at bounding box center [318, 128] width 172 height 16
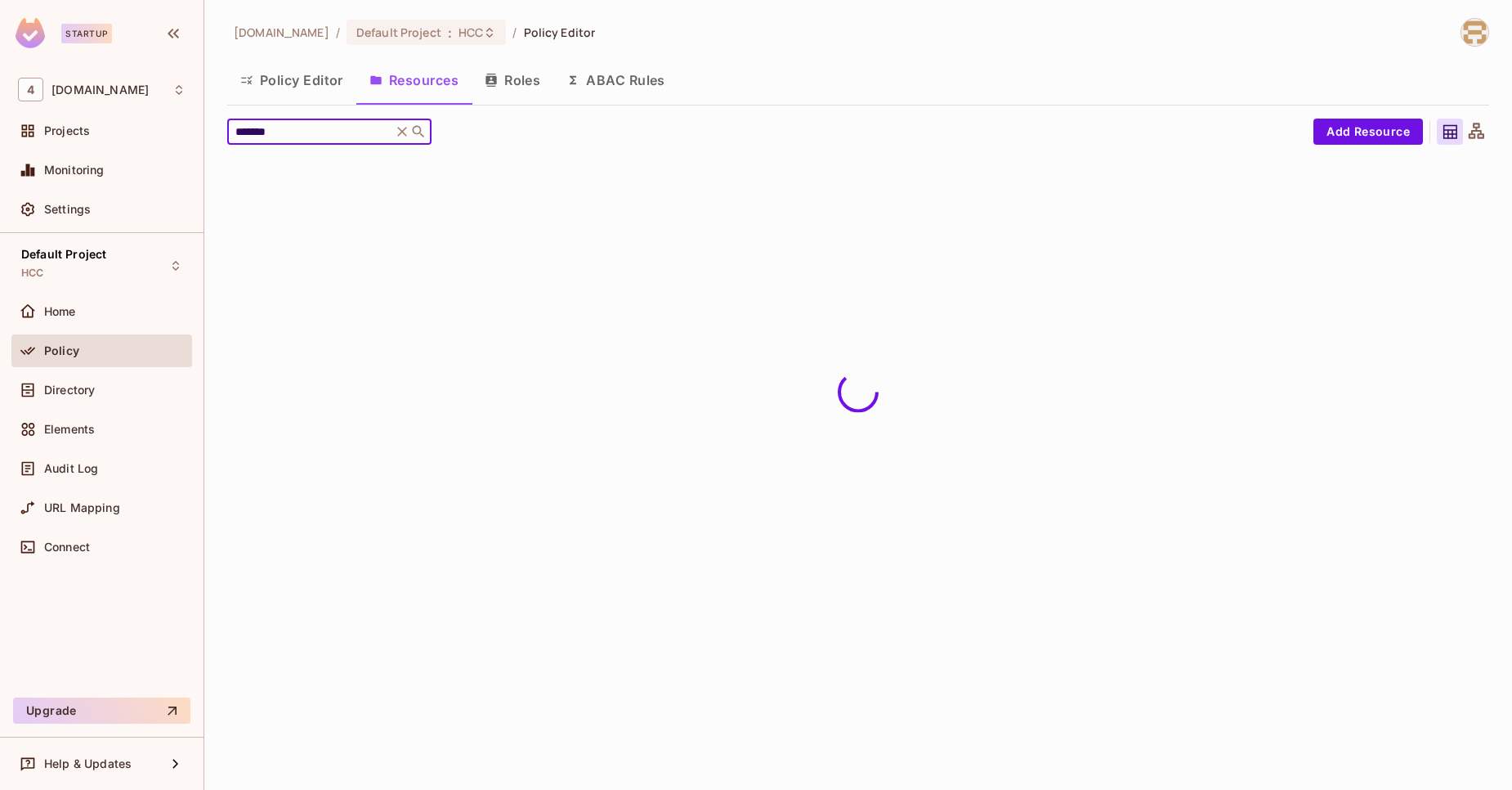
scroll to position [0, 0]
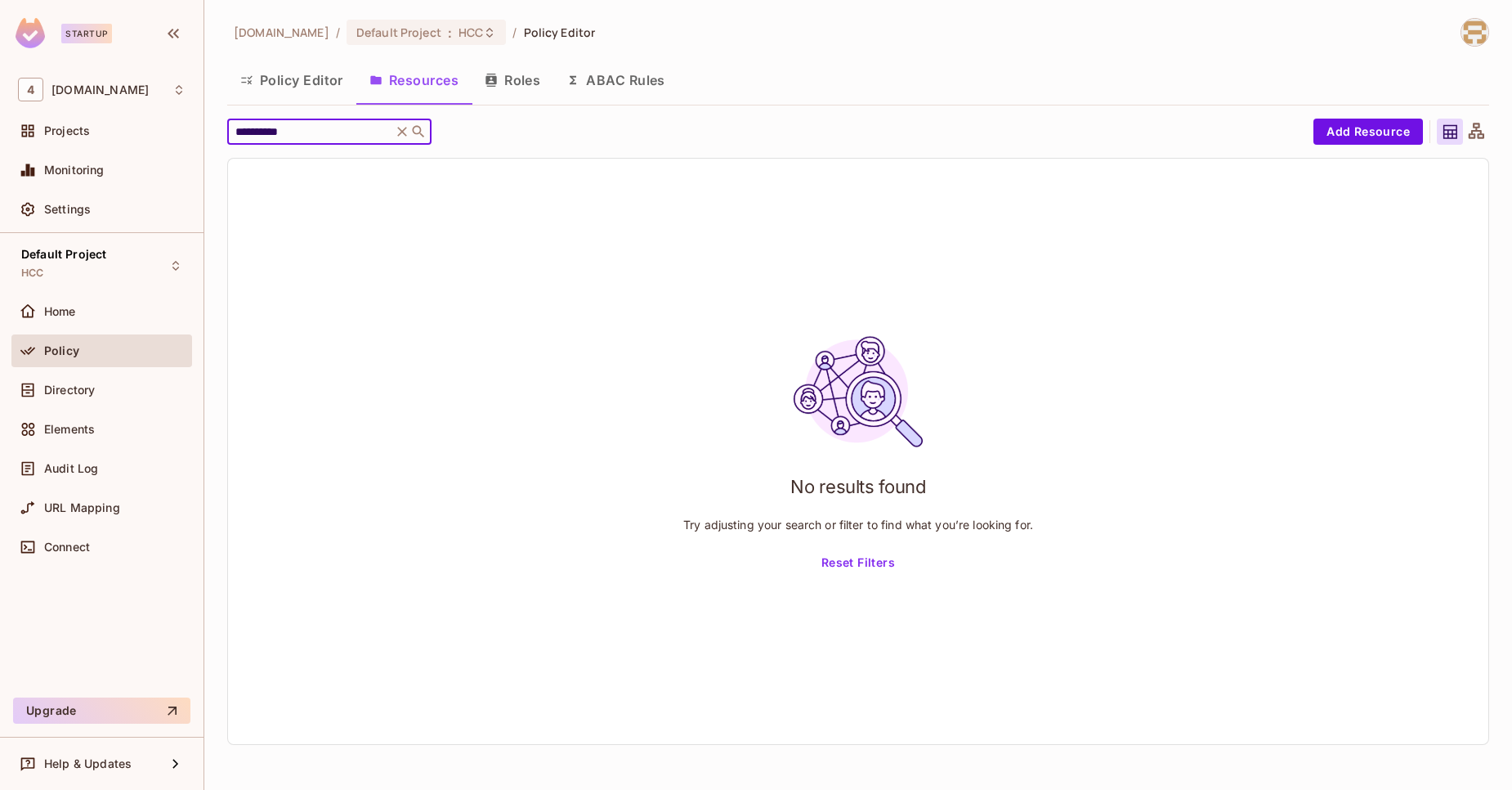
type input "**********"
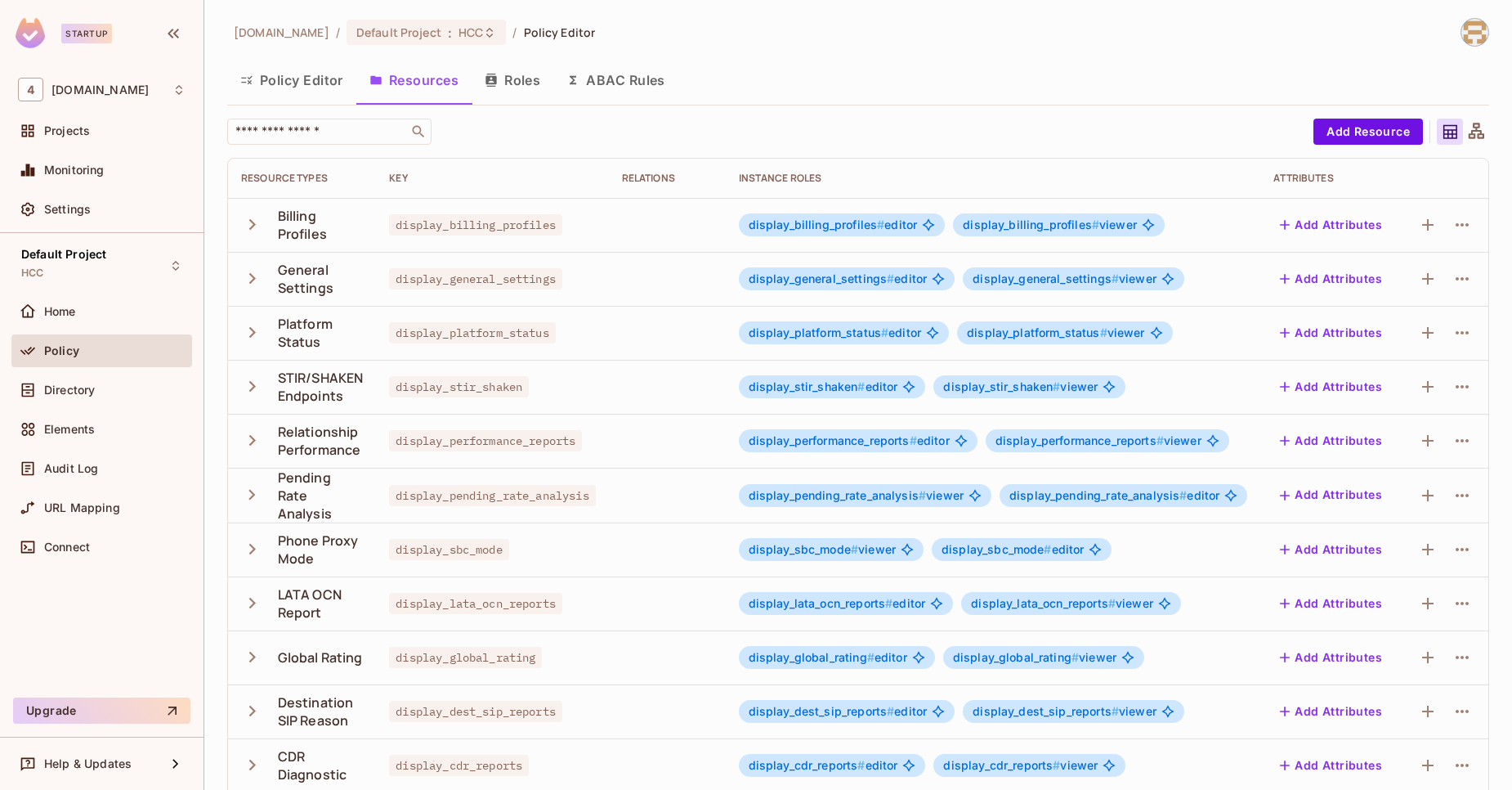
scroll to position [285, 0]
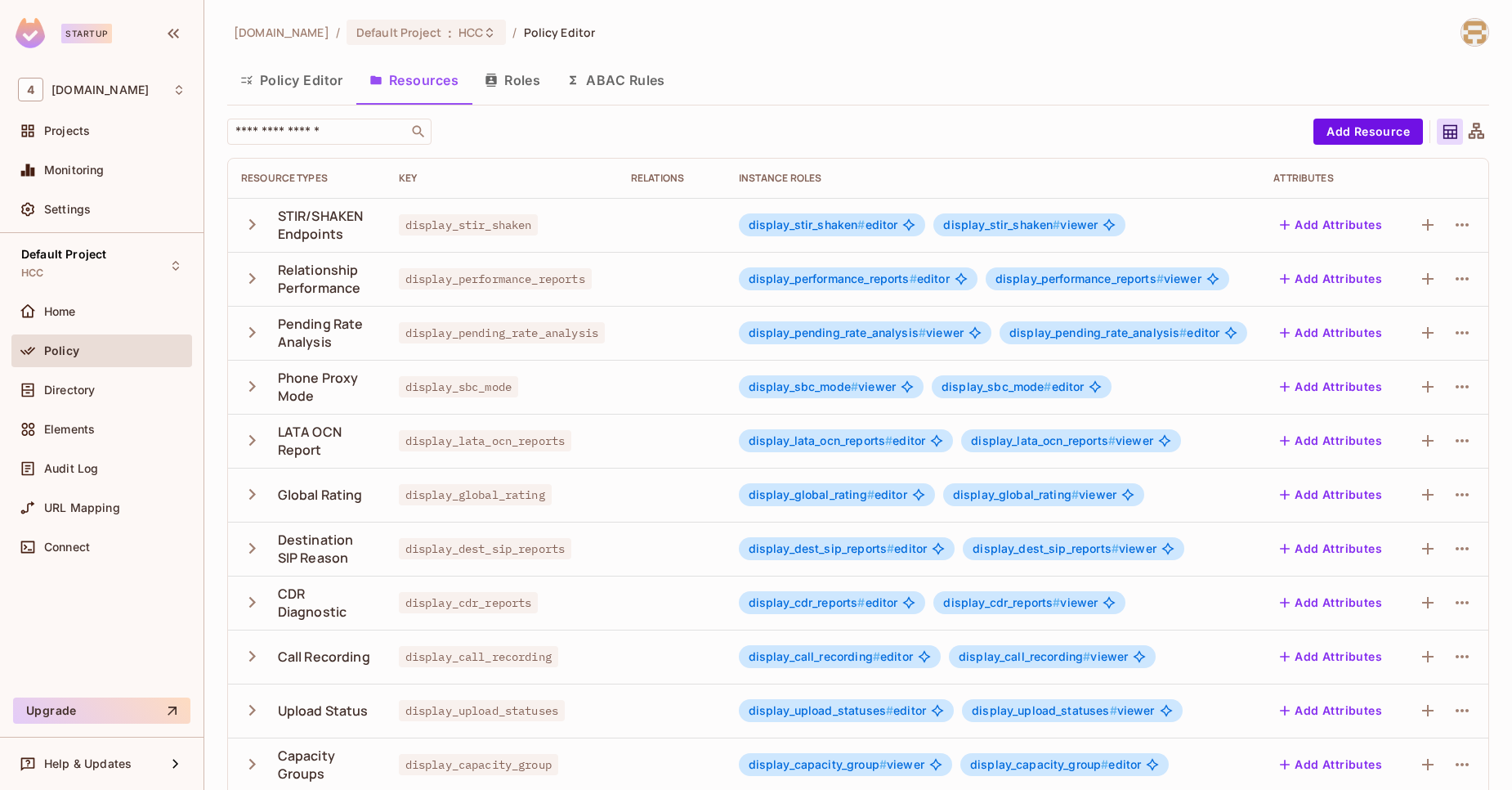
scroll to position [285, 0]
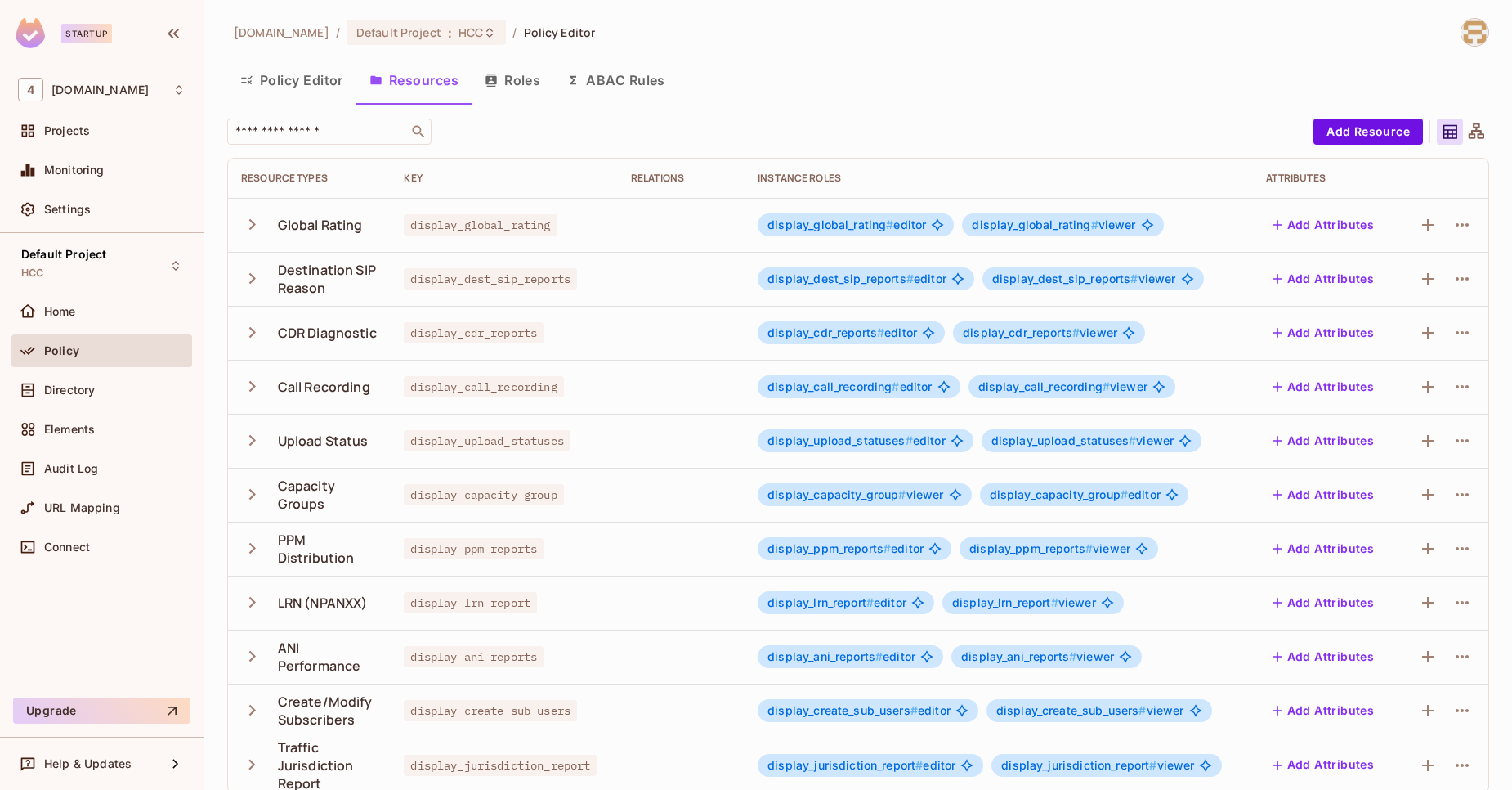
scroll to position [16, 0]
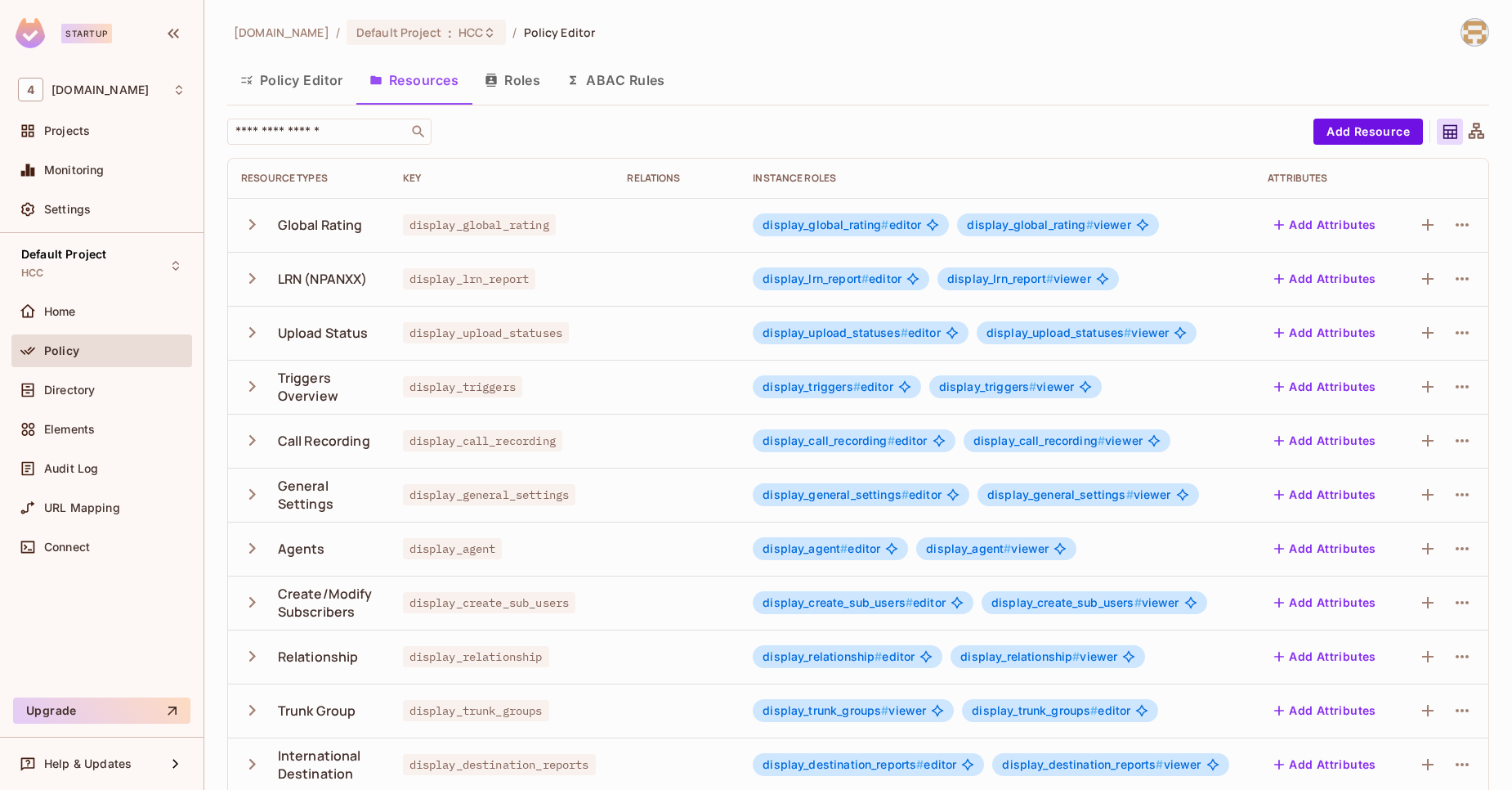
scroll to position [285, 0]
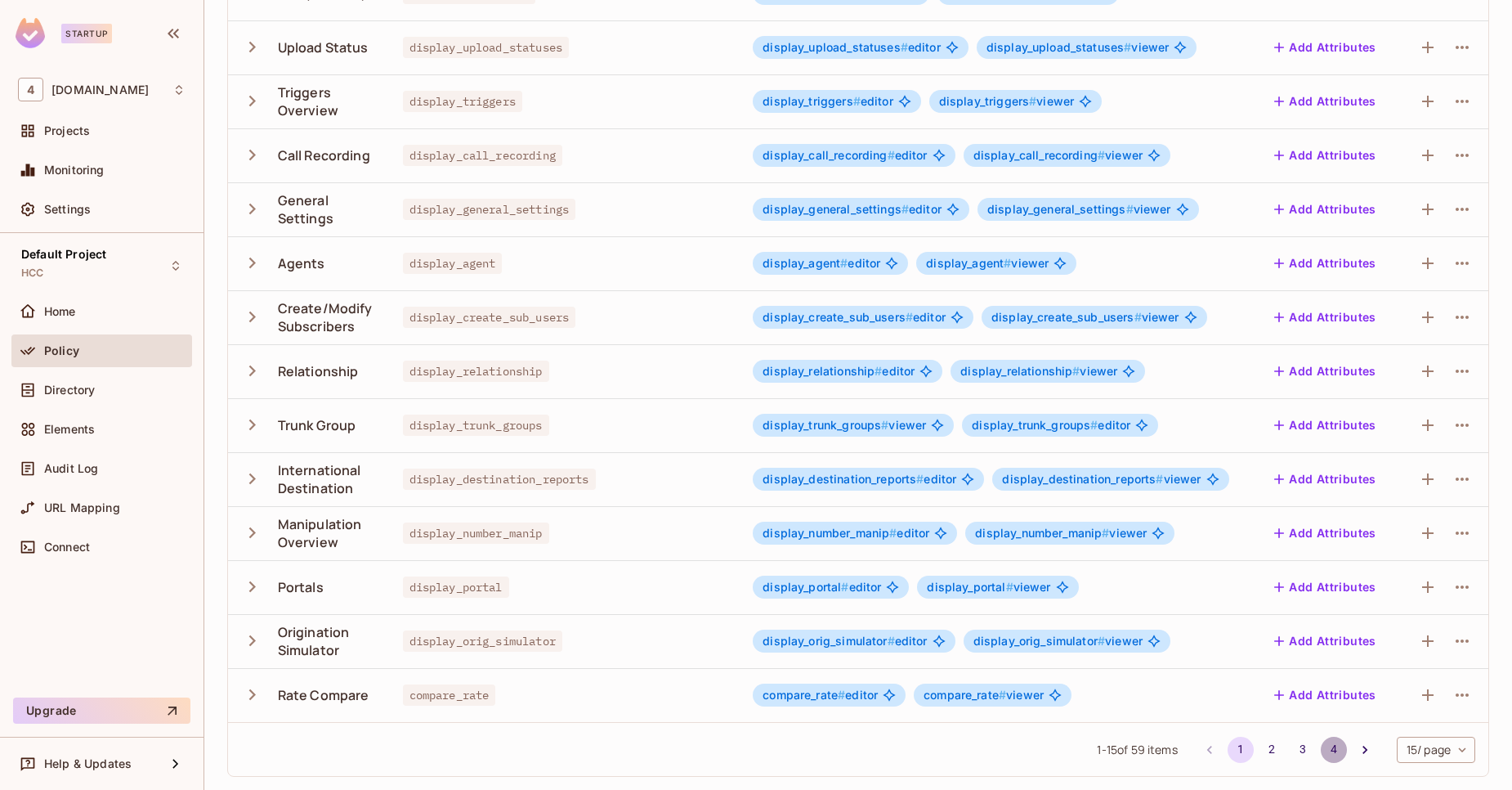
click at [1321, 746] on button "4" at bounding box center [1334, 750] width 26 height 26
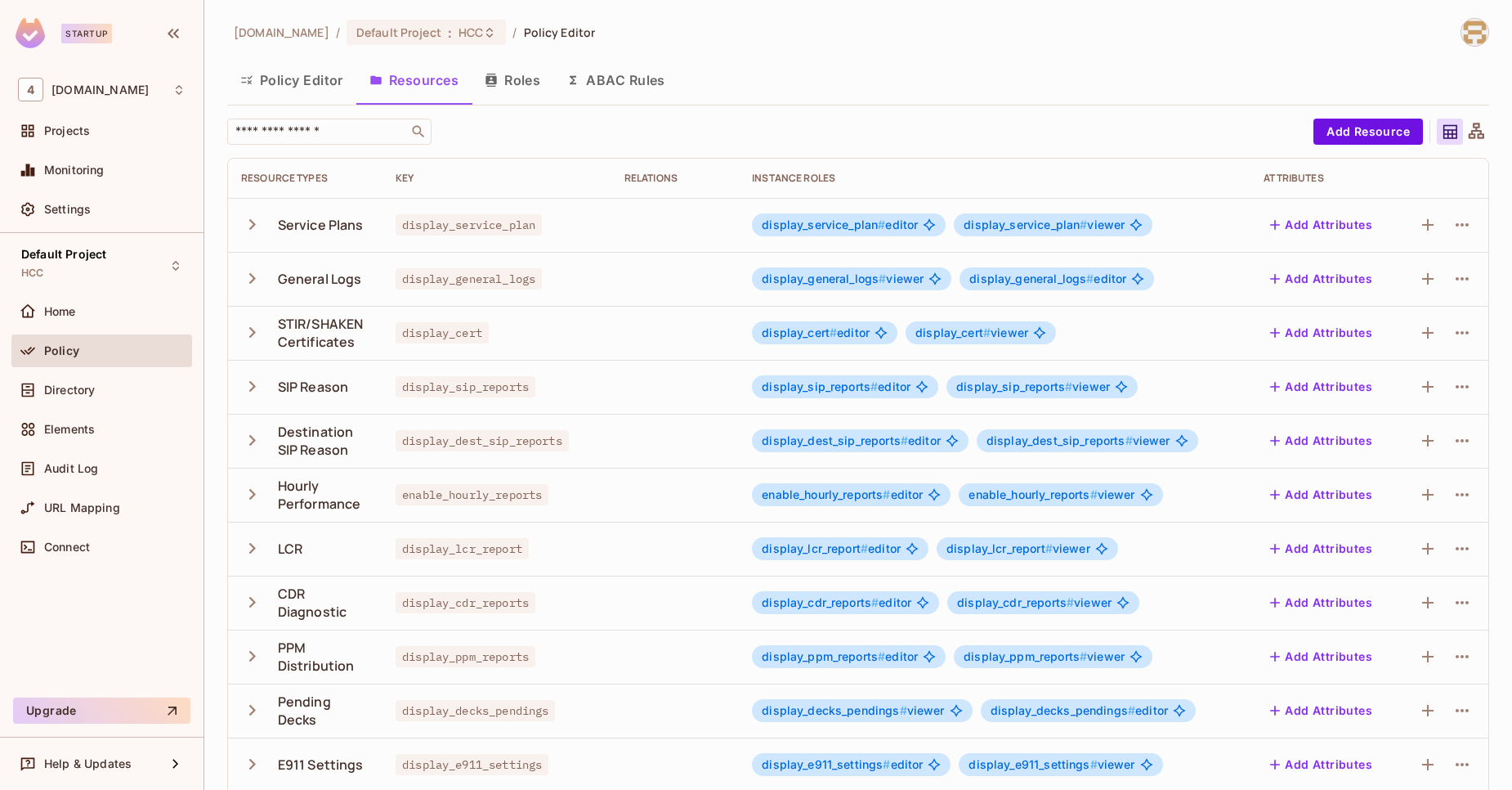
click at [623, 90] on button "ABAC Rules" at bounding box center [615, 81] width 125 height 41
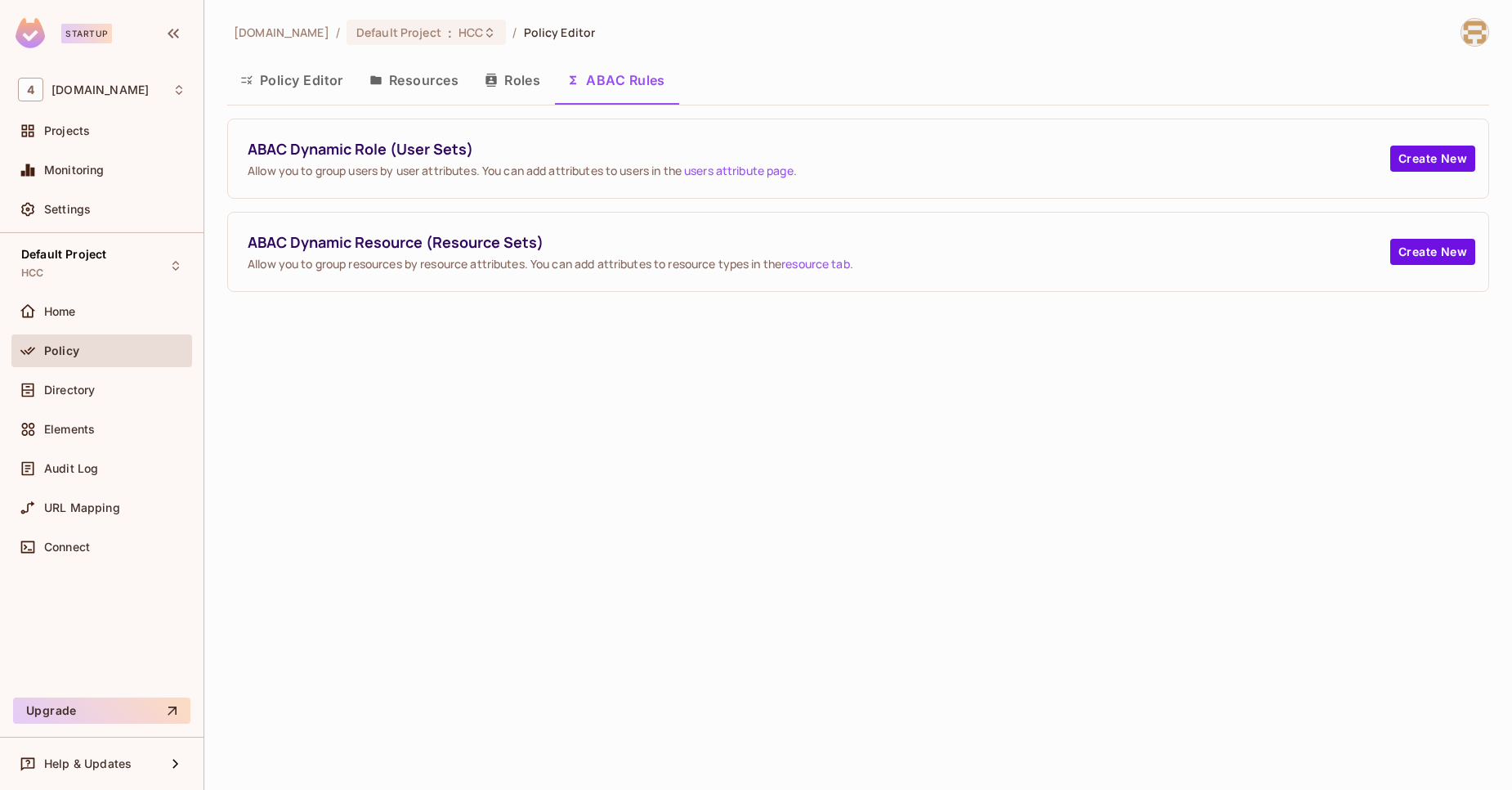
click at [416, 72] on button "Resources" at bounding box center [414, 81] width 115 height 41
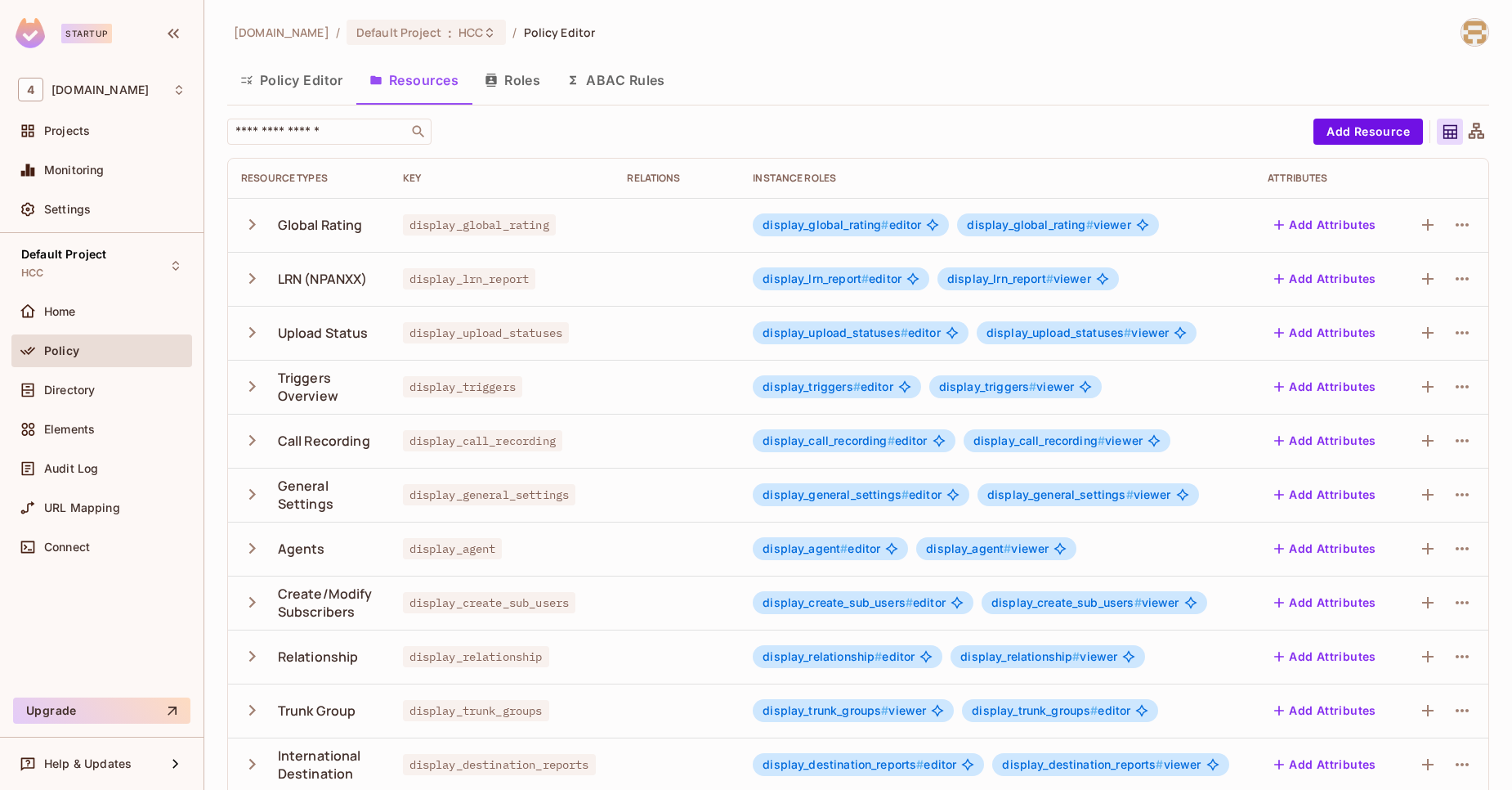
click at [295, 86] on button "Policy Editor" at bounding box center [292, 81] width 129 height 41
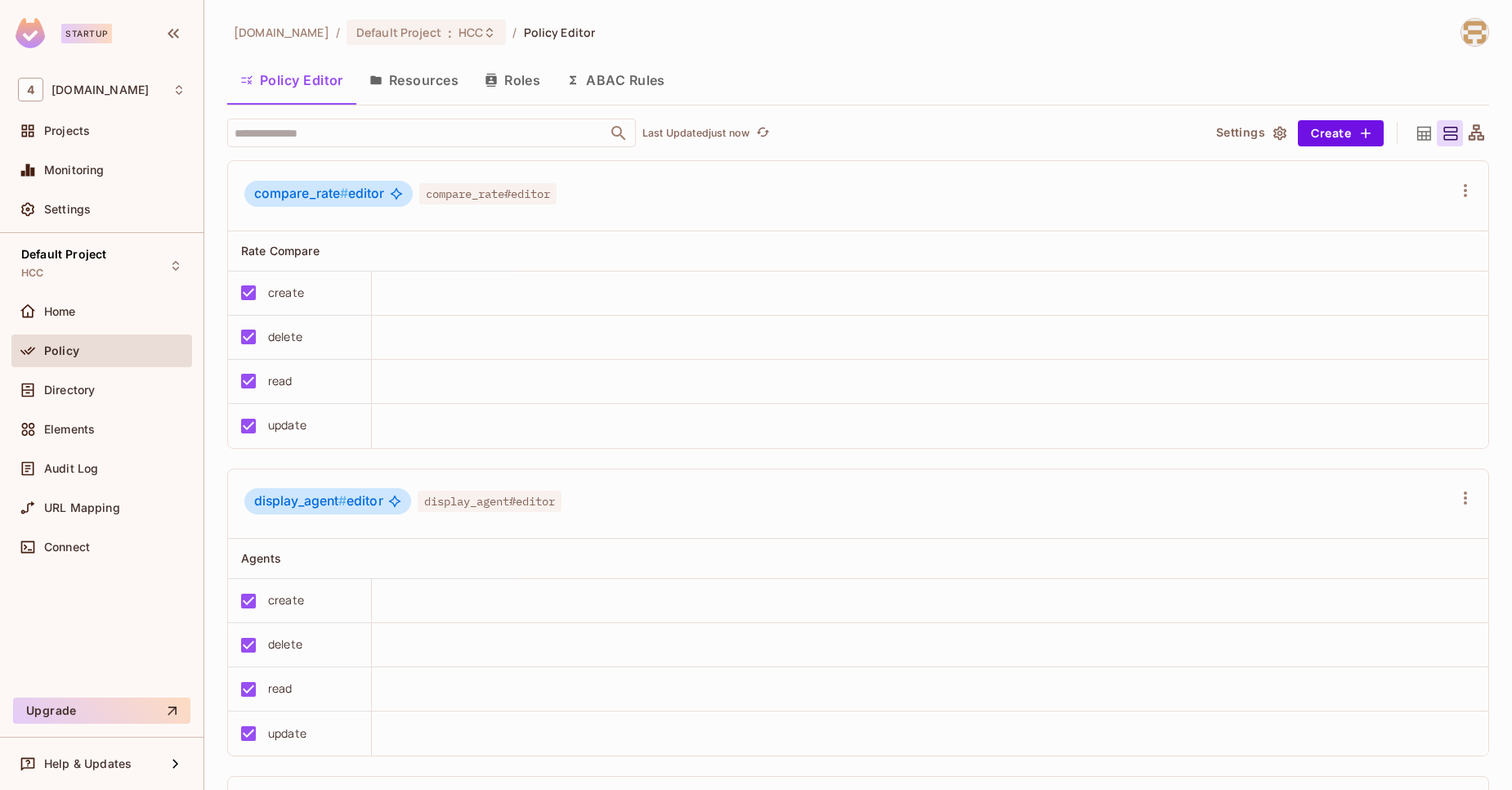
click at [398, 97] on button "Resources" at bounding box center [414, 81] width 115 height 41
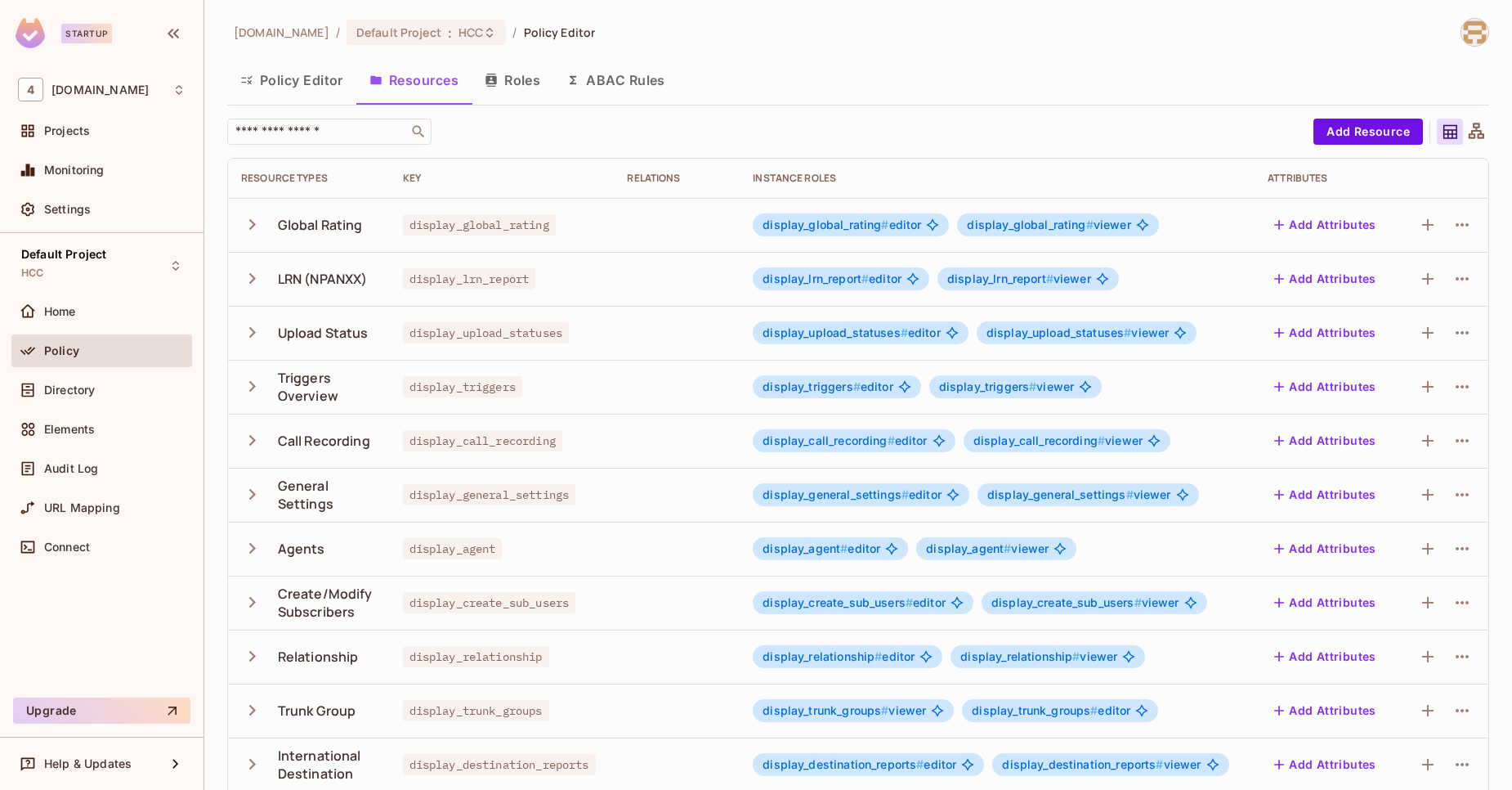
scroll to position [285, 0]
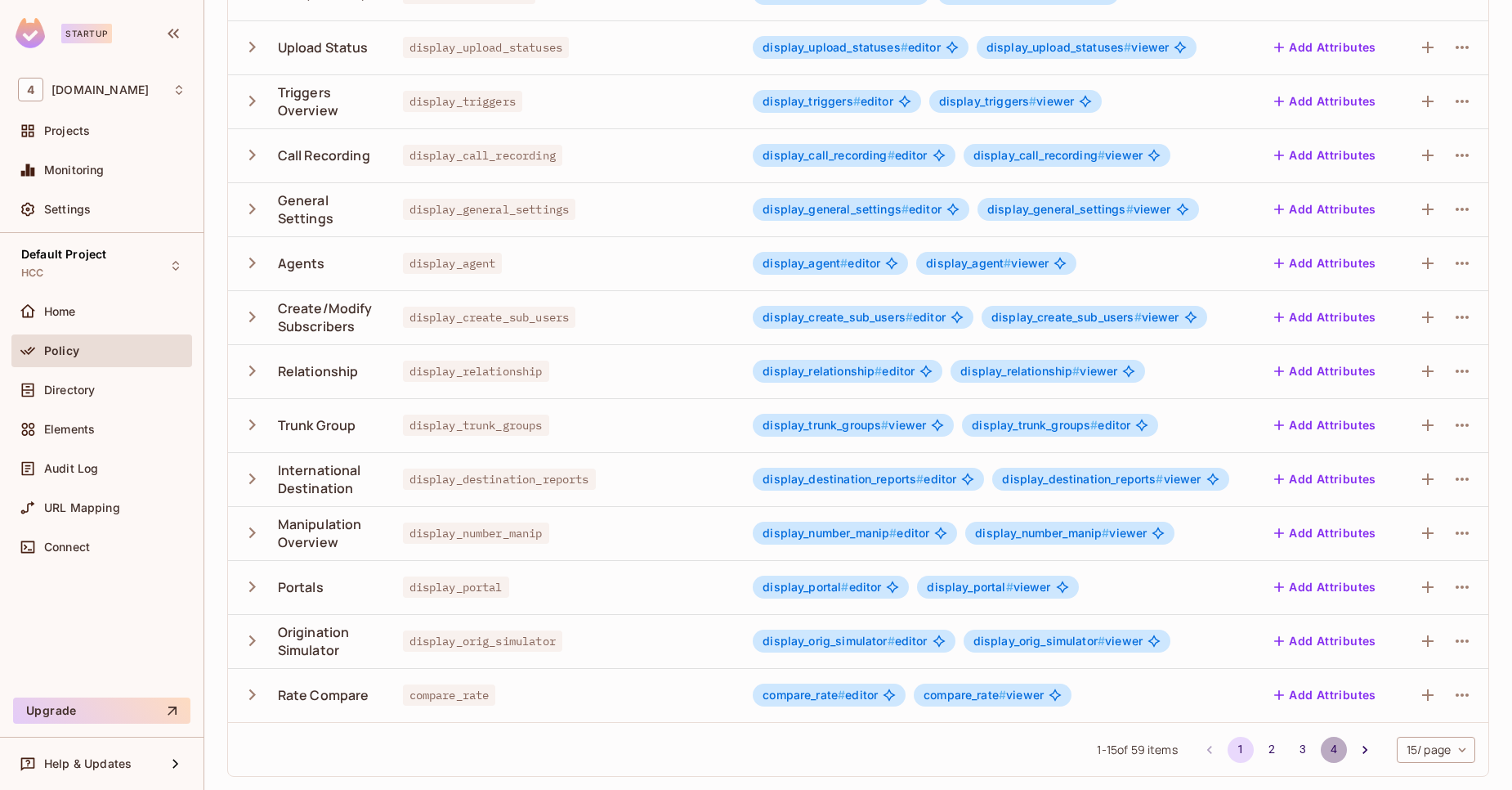
click at [1321, 754] on button "4" at bounding box center [1334, 750] width 26 height 26
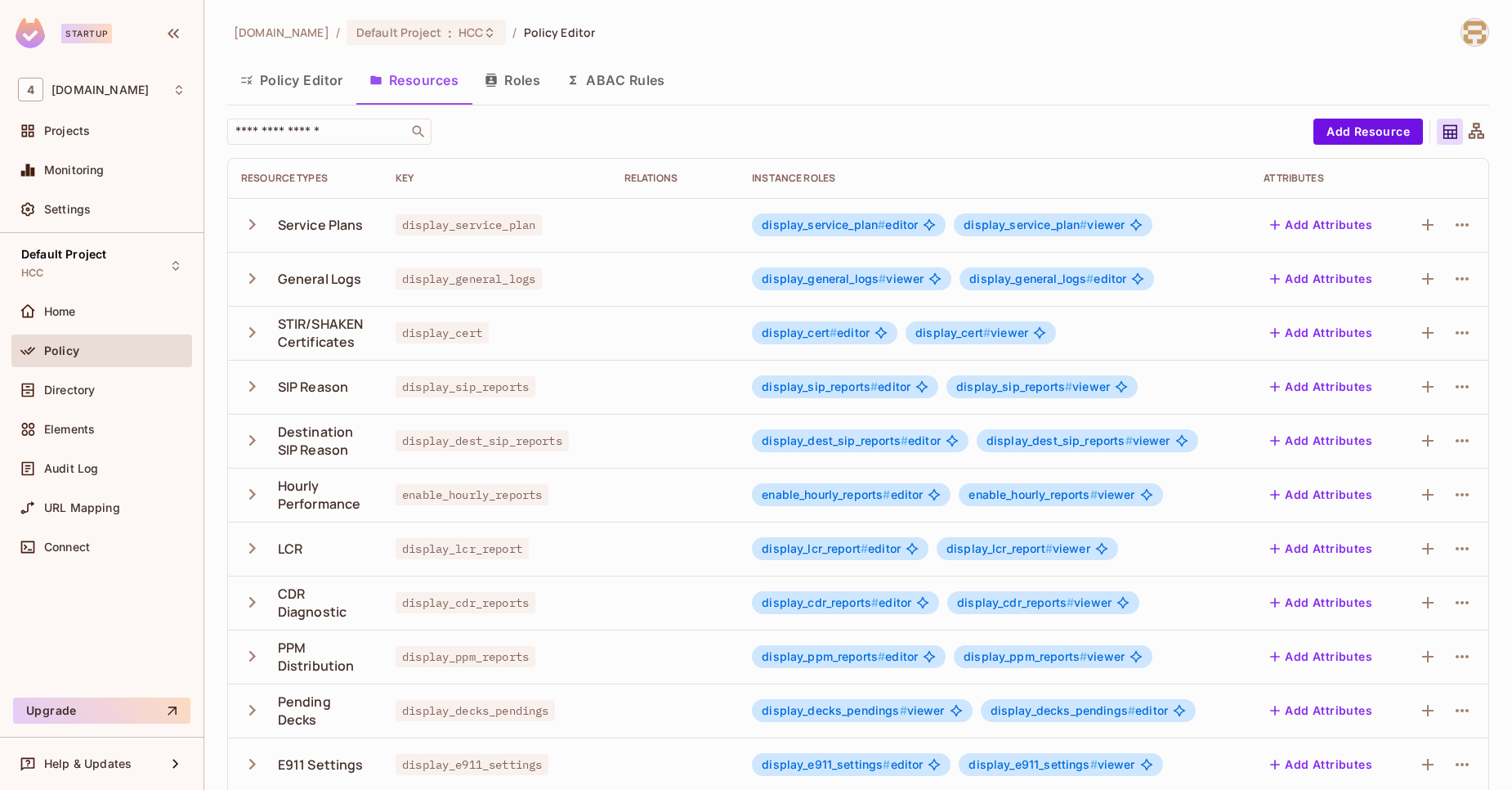
scroll to position [233, 0]
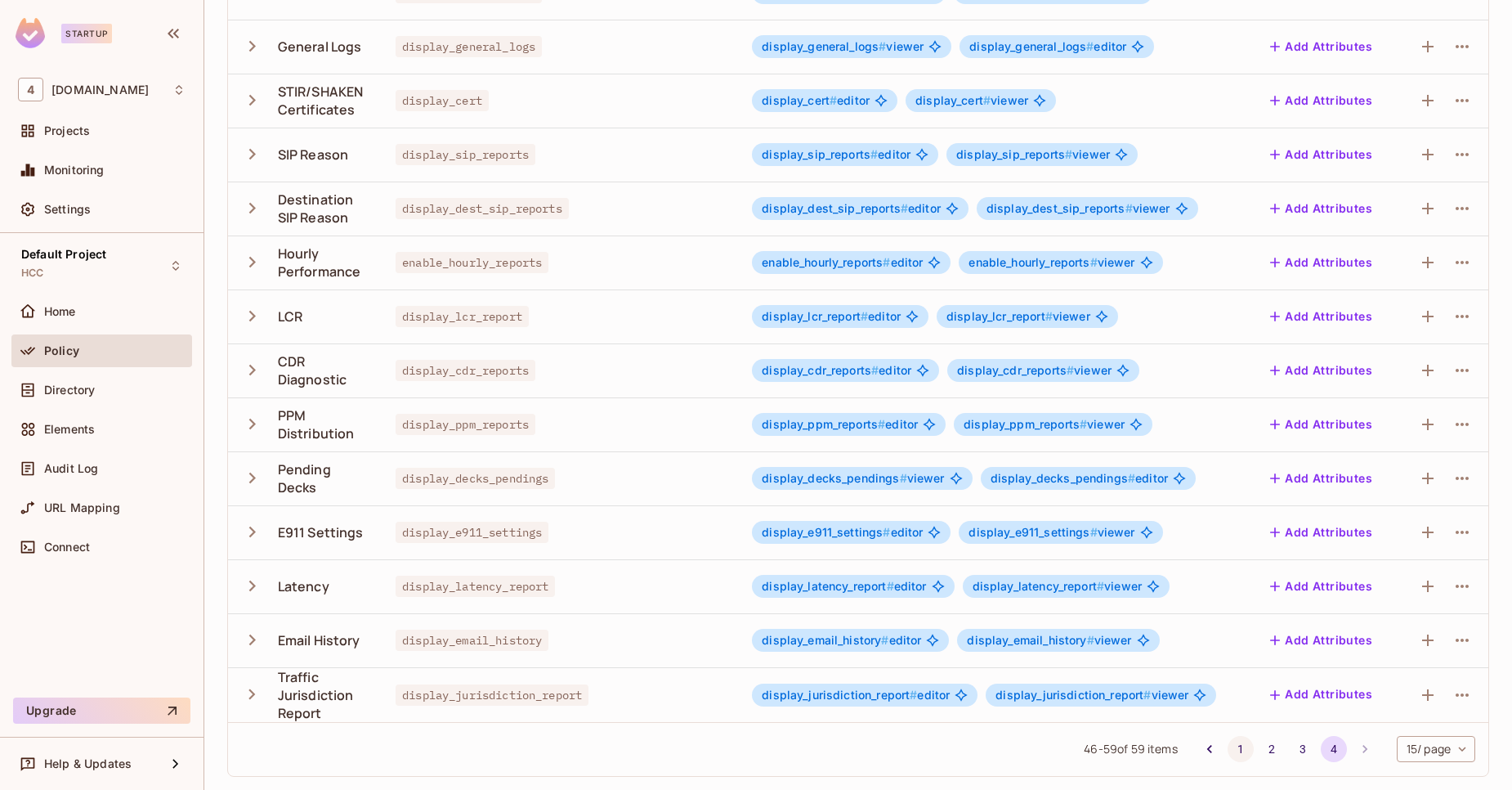
click at [1231, 754] on button "1" at bounding box center [1241, 749] width 26 height 26
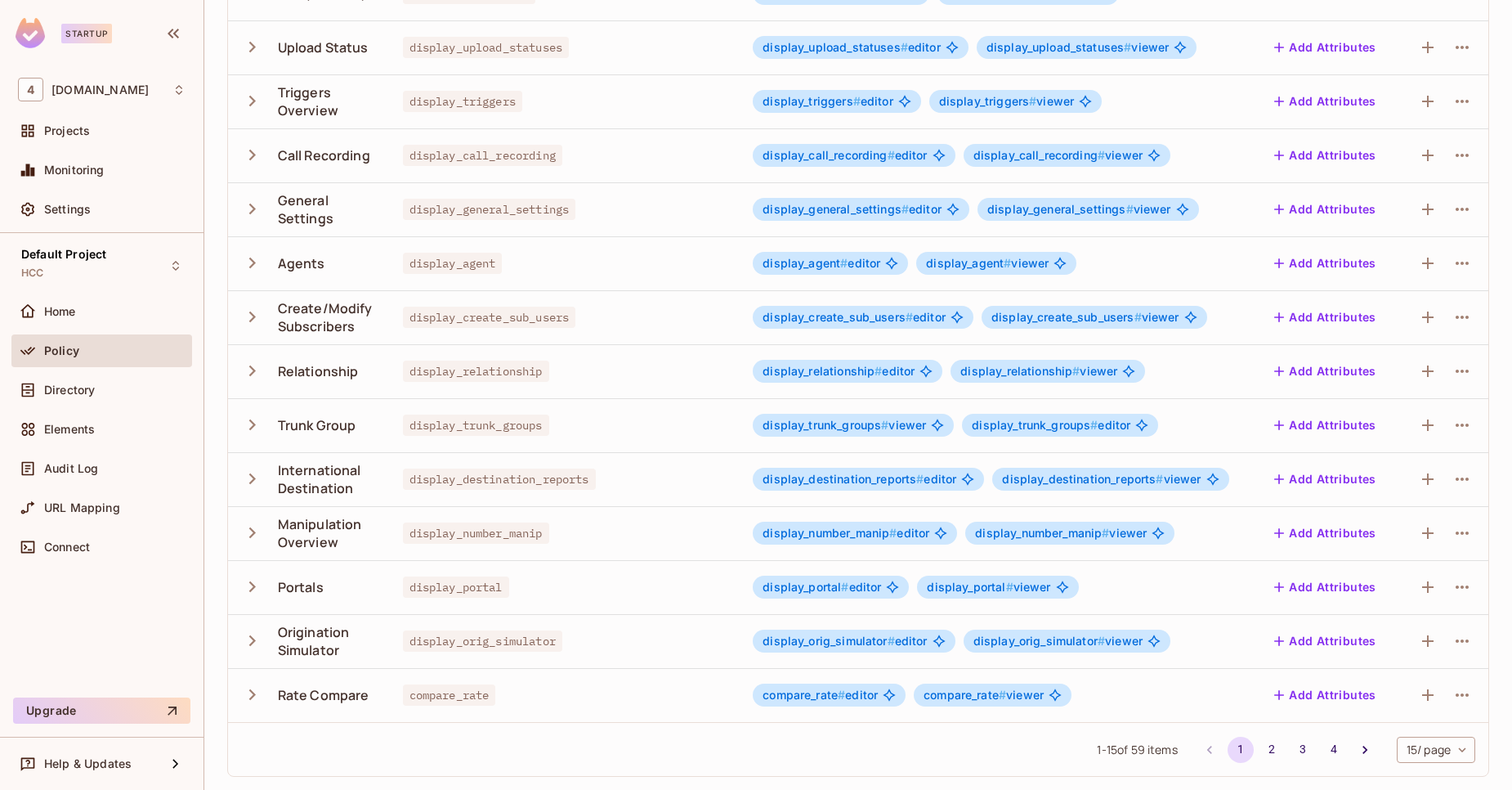
scroll to position [0, 0]
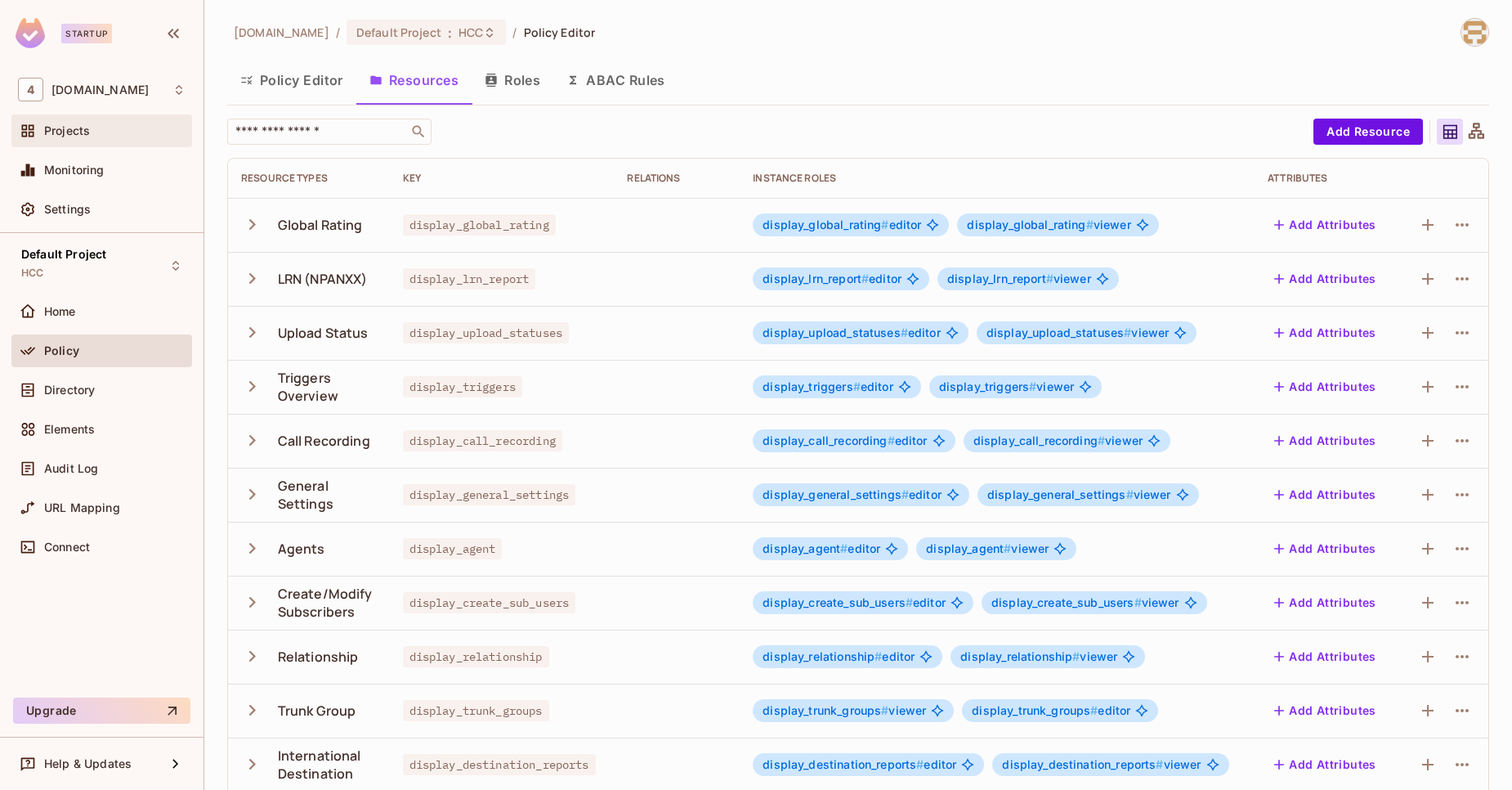
click at [108, 146] on div "Projects" at bounding box center [101, 130] width 181 height 33
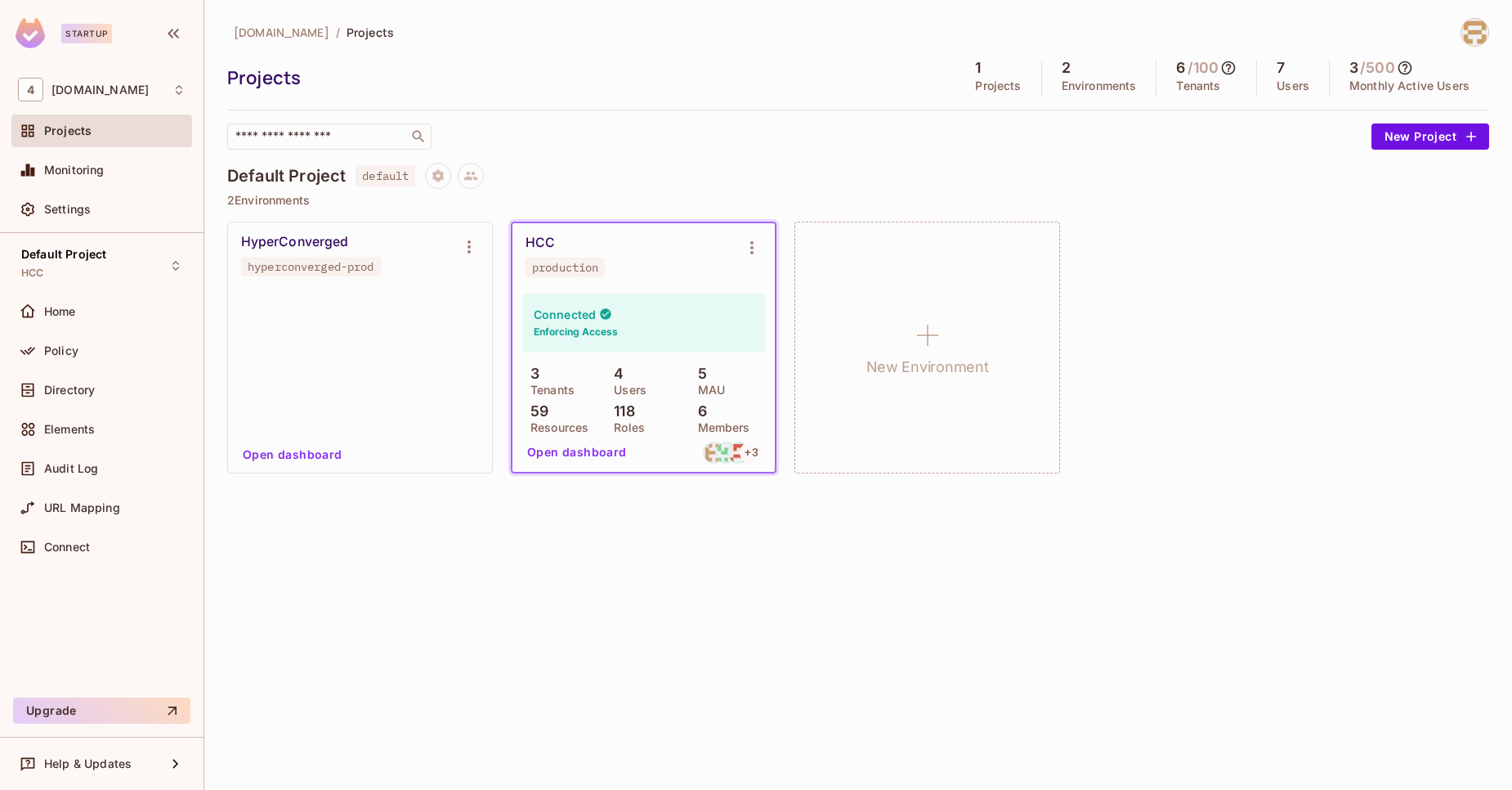
click at [582, 458] on button "Open dashboard" at bounding box center [577, 452] width 113 height 26
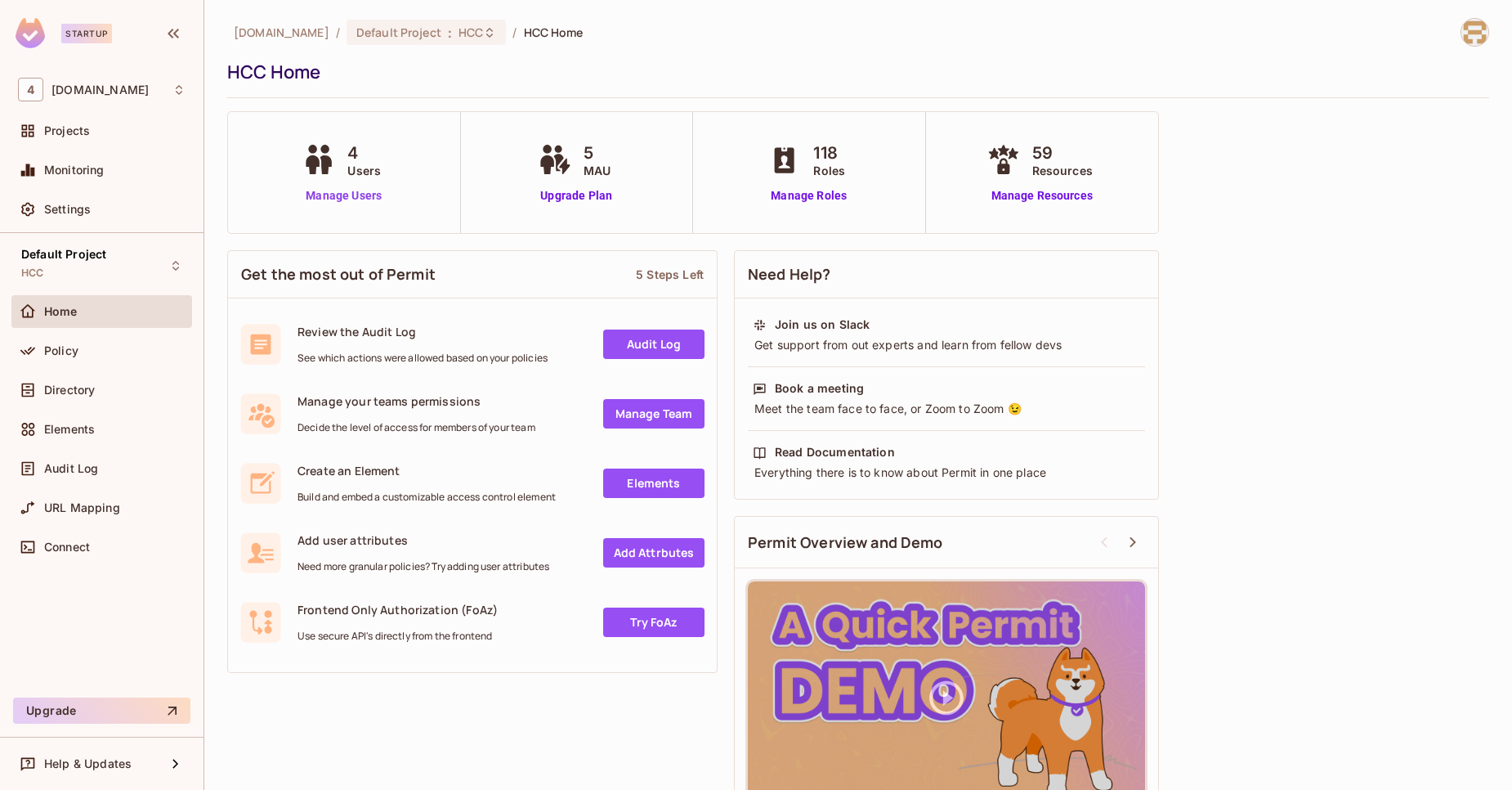
click at [355, 192] on link "Manage Users" at bounding box center [343, 196] width 91 height 17
